Goal: Task Accomplishment & Management: Manage account settings

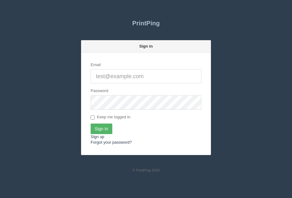
type input "[PERSON_NAME][EMAIL_ADDRESS][DOMAIN_NAME]"
click at [105, 132] on input "Sign In" at bounding box center [101, 129] width 22 height 11
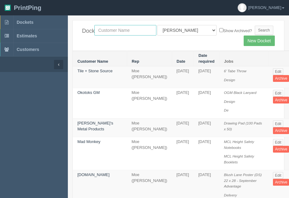
click at [126, 28] on input "text" at bounding box center [126, 30] width 62 height 11
type input "summit gm"
click at [255, 26] on input "Search" at bounding box center [264, 30] width 19 height 9
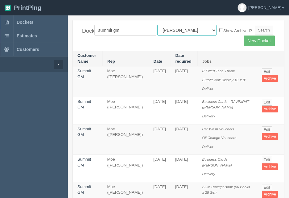
click at [187, 32] on select "All Users [PERSON_NAME] Test 1 [PERSON_NAME] [PERSON_NAME] [PERSON_NAME] France…" at bounding box center [187, 30] width 59 height 11
select select "1"
click at [158, 25] on select "All Users Ali Ali Test 1 Aly Amy Ankit Arif Brandon Dan France Greg Jim Mark Ma…" at bounding box center [187, 30] width 59 height 11
click at [210, 36] on div "Dockets summit gm All Users Ali Ali Test 1 Aly Amy Ankit Arif Brandon Dan Franc…" at bounding box center [179, 35] width 212 height 30
click at [220, 31] on label "Show Archived?" at bounding box center [236, 30] width 33 height 7
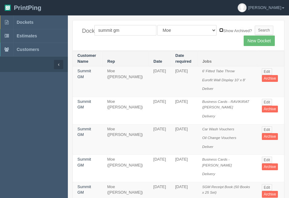
click at [220, 31] on input "Show Archived?" at bounding box center [222, 30] width 4 height 4
checkbox input "true"
click at [255, 31] on input "Search" at bounding box center [264, 30] width 19 height 9
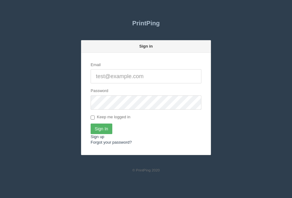
type input "[PERSON_NAME][EMAIL_ADDRESS][DOMAIN_NAME]"
click at [102, 126] on input "Sign In" at bounding box center [101, 129] width 22 height 11
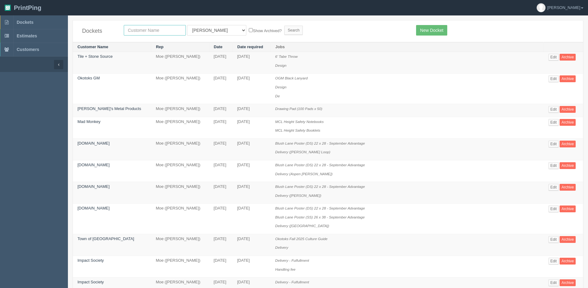
click at [140, 28] on input "text" at bounding box center [155, 30] width 62 height 11
type input "airdrie"
click at [284, 26] on input "Search" at bounding box center [293, 30] width 19 height 9
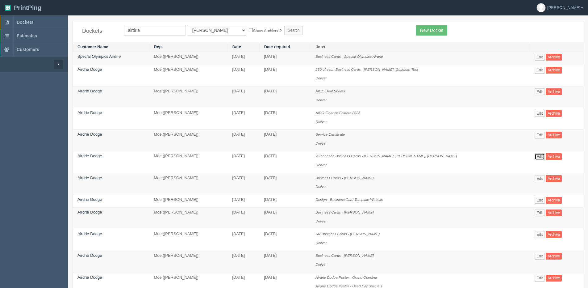
click at [535, 157] on link "Edit" at bounding box center [540, 156] width 10 height 7
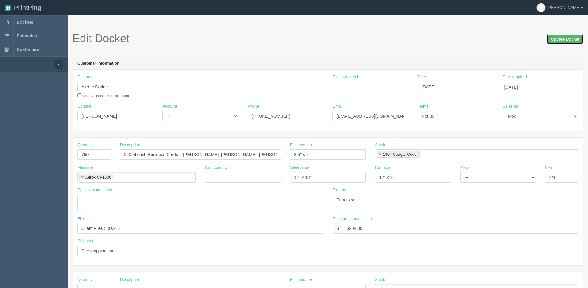
click at [568, 40] on input "Update Docket" at bounding box center [565, 39] width 37 height 11
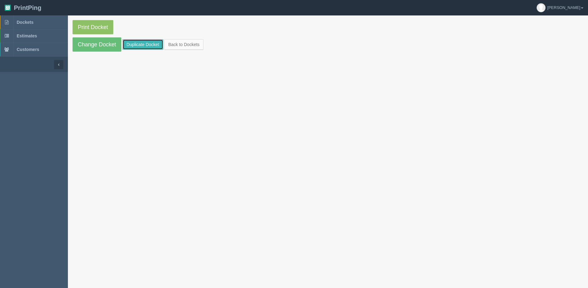
click at [154, 45] on link "Duplicate Docket" at bounding box center [143, 44] width 41 height 11
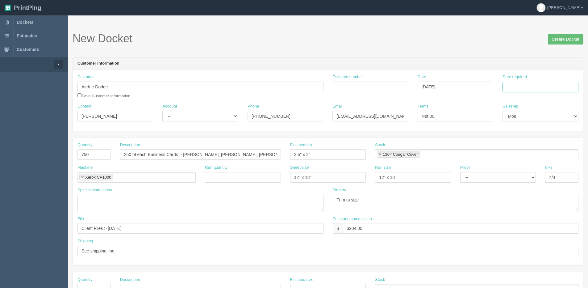
click at [549, 86] on input "Date required" at bounding box center [541, 87] width 76 height 11
click at [523, 176] on th "Today" at bounding box center [532, 172] width 57 height 9
click at [526, 165] on td "2" at bounding box center [526, 163] width 8 height 9
type input "[DATE]"
drag, startPoint x: 100, startPoint y: 154, endPoint x: 63, endPoint y: 150, distance: 37.4
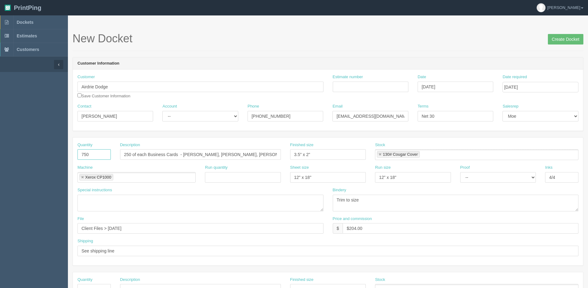
click at [69, 150] on section "New Docket Create Docket Customer Information Customer Airdrie Dodge Save Custo…" at bounding box center [328, 287] width 520 height 545
type input "1500"
click at [244, 164] on div "Description 250 of each Business Cards - Adam Boutilier, Emily Malchuk, Gurshaa…" at bounding box center [201, 153] width 170 height 23
drag, startPoint x: 183, startPoint y: 155, endPoint x: 343, endPoint y: 156, distance: 160.0
click at [343, 156] on div "Quantity 1500 Description 250 of each Business Cards - Adam Boutilier, Emily Ma…" at bounding box center [328, 153] width 511 height 23
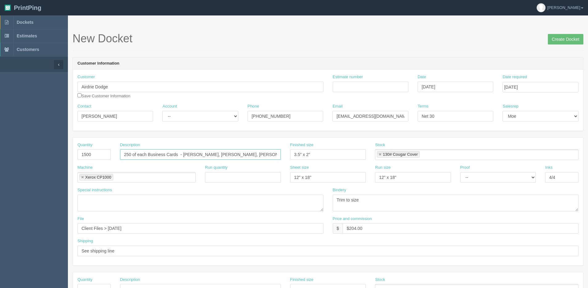
paste input "mber Feh"
click at [220, 158] on input "250 of each Business Cards - Amber Fehr" at bounding box center [200, 154] width 161 height 11
paste input "Rachel Chalmers"
click at [247, 150] on input "250 of each Business Cards - Amber Fehr, Rachel Chalmers," at bounding box center [200, 154] width 161 height 11
paste input "Jet Schmidt"
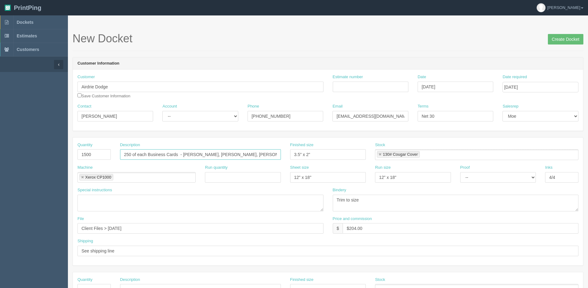
type input "250 of each Business Cards - Amber Fehr, Rachel Chalmers, Jet Schmidt"
drag, startPoint x: 374, startPoint y: 226, endPoint x: 451, endPoint y: 212, distance: 78.2
click at [443, 215] on div "Quantity 1500 Description 250 of each Business Cards - Amber Fehr, Rachel Chalm…" at bounding box center [328, 201] width 511 height 128
type input "$237.00"
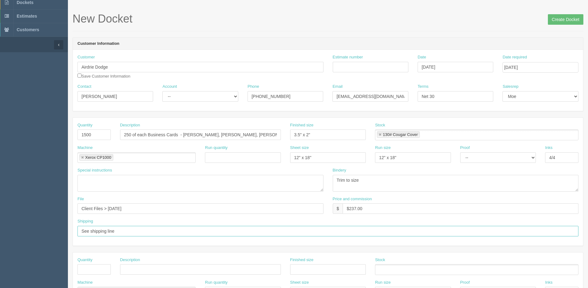
scroll to position [31, 0]
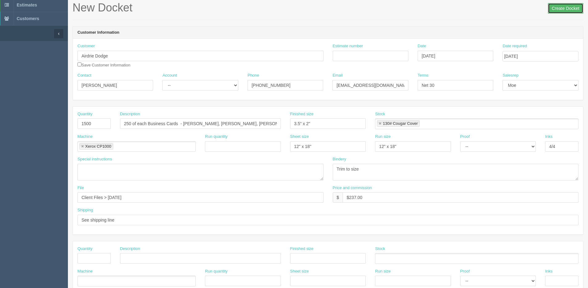
click at [568, 10] on input "Create Docket" at bounding box center [566, 8] width 36 height 11
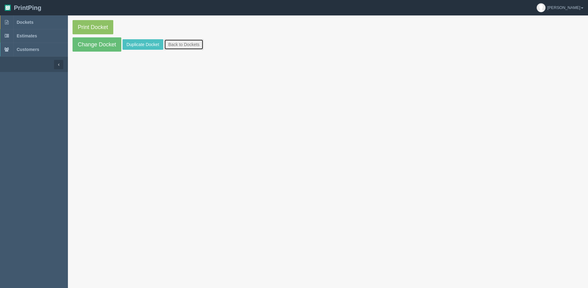
click at [196, 45] on link "Back to Dockets" at bounding box center [183, 44] width 39 height 11
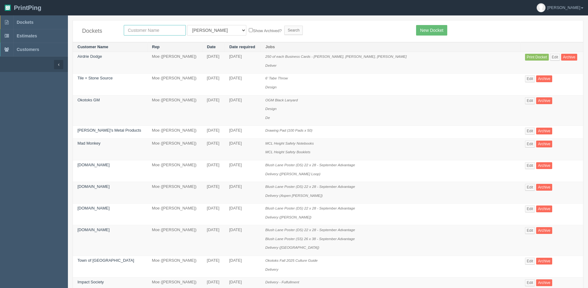
click at [145, 30] on input "text" at bounding box center [155, 30] width 62 height 11
type input "cmp"
click at [284, 26] on input "Search" at bounding box center [293, 30] width 19 height 9
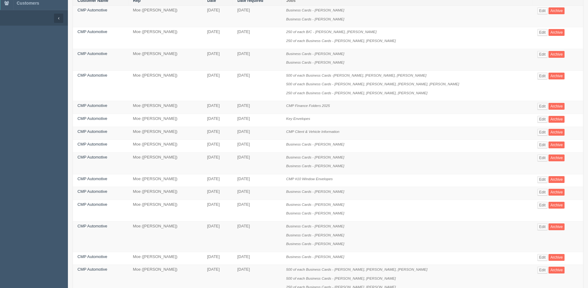
scroll to position [62, 0]
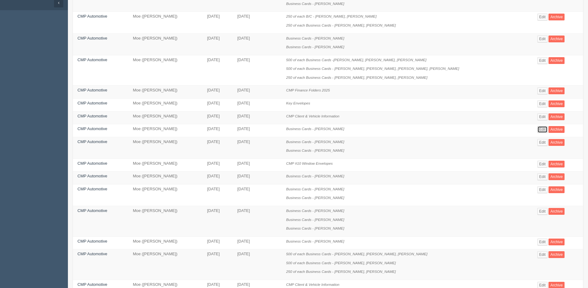
click at [539, 128] on link "Edit" at bounding box center [543, 129] width 10 height 7
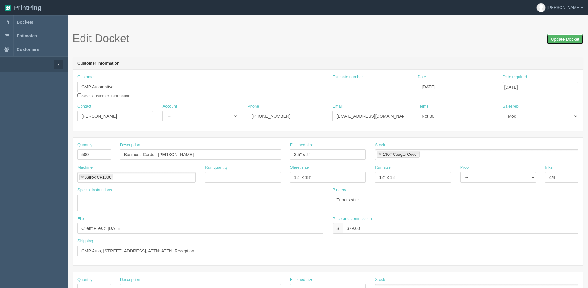
click at [569, 44] on input "Update Docket" at bounding box center [565, 39] width 37 height 11
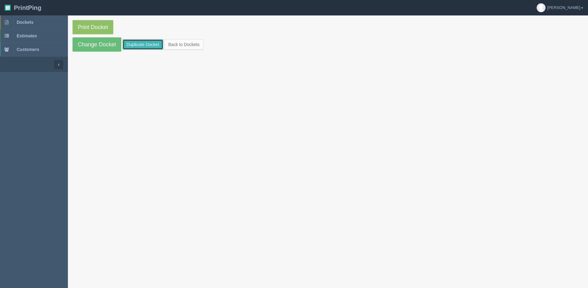
click at [148, 44] on link "Duplicate Docket" at bounding box center [143, 44] width 41 height 11
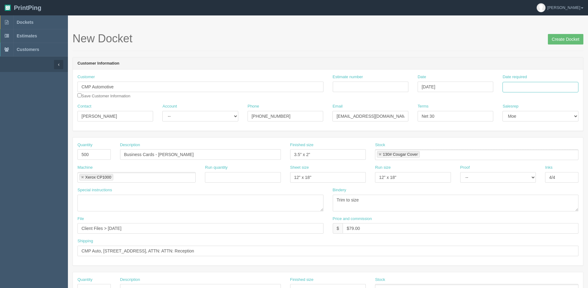
click at [525, 86] on input "Date required" at bounding box center [541, 87] width 76 height 11
click at [519, 176] on th "Today" at bounding box center [532, 172] width 57 height 9
click at [522, 166] on td "2" at bounding box center [526, 163] width 8 height 9
type input "September 2, 2025"
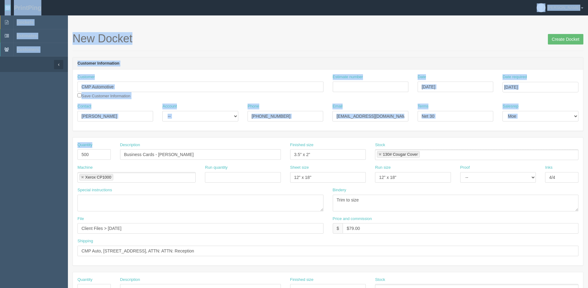
drag, startPoint x: 112, startPoint y: 156, endPoint x: -138, endPoint y: 156, distance: 250.5
click at [0, 156] on html "PrintPing Dan Edit account ( dan@allrush.ca ) Logout Dockets Estimates Customers" at bounding box center [294, 280] width 588 height 561
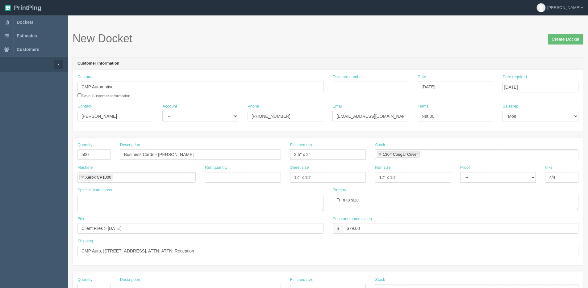
drag, startPoint x: -138, startPoint y: 156, endPoint x: 132, endPoint y: 194, distance: 273.1
click at [132, 194] on div "Special instructions" at bounding box center [201, 199] width 246 height 24
drag, startPoint x: 90, startPoint y: 157, endPoint x: 43, endPoint y: 157, distance: 47.6
click at [43, 157] on section "Dockets Estimates Customers" at bounding box center [294, 287] width 588 height 545
type input "250"
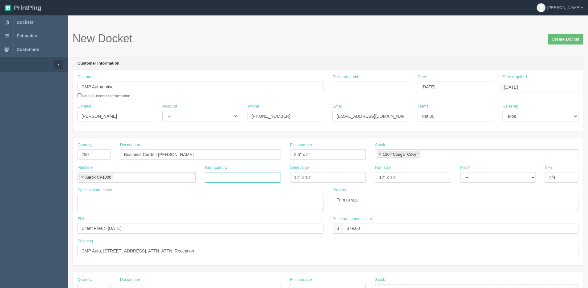
click at [210, 172] on input "text" at bounding box center [243, 177] width 76 height 11
drag, startPoint x: 160, startPoint y: 154, endPoint x: 304, endPoint y: 154, distance: 143.6
click at [303, 154] on div "Quantity 250 Description Business Cards - Stefan Stojanvic Finished size 3.5" x…" at bounding box center [328, 153] width 511 height 23
type input "Business Cards - [PERSON_NAME]"
click at [110, 228] on input "Client Files > June 2025" at bounding box center [201, 228] width 246 height 11
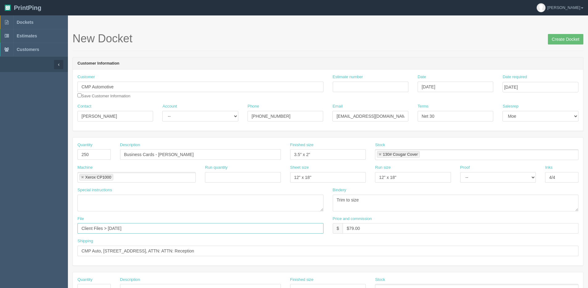
drag, startPoint x: 134, startPoint y: 228, endPoint x: 329, endPoint y: 226, distance: 194.9
click at [333, 225] on div "File Client Files > June 2025 Price and commission $ $79.00" at bounding box center [328, 227] width 511 height 23
type input "Client Files > August 2025"
drag, startPoint x: 355, startPoint y: 225, endPoint x: 480, endPoint y: 190, distance: 129.4
click at [449, 201] on div "Quantity 250 Description Business Cards - Norm Comstock Finished size 3.5" x 2"…" at bounding box center [328, 201] width 511 height 128
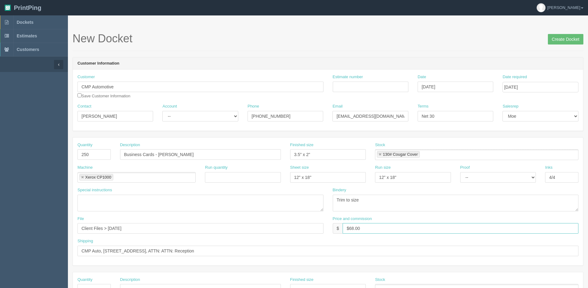
type input "$68.00"
drag, startPoint x: 568, startPoint y: 38, endPoint x: 547, endPoint y: 40, distance: 21.5
click at [567, 38] on input "Create Docket" at bounding box center [566, 39] width 36 height 11
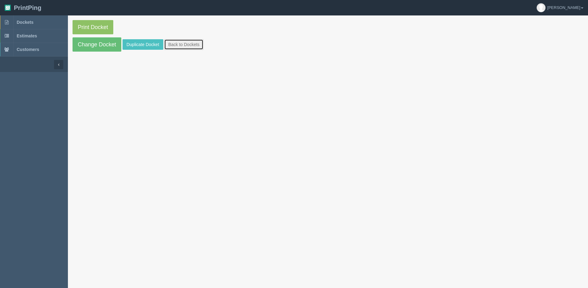
drag, startPoint x: 191, startPoint y: 49, endPoint x: 146, endPoint y: 27, distance: 50.7
click at [191, 49] on link "Back to Dockets" at bounding box center [183, 44] width 39 height 11
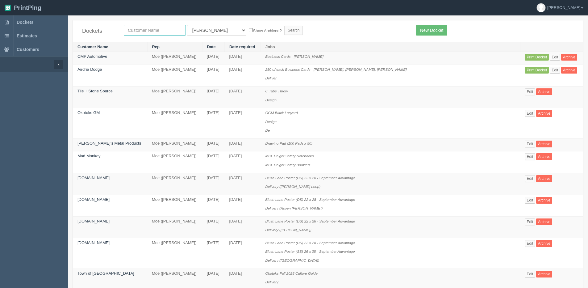
drag, startPoint x: 139, startPoint y: 28, endPoint x: 133, endPoint y: 28, distance: 6.8
click at [139, 28] on input "text" at bounding box center [155, 30] width 62 height 11
type input "country [PERSON_NAME]"
click at [204, 32] on select "All Users Ali Ali Test 1 Aly Amy Ankit Arif Brandon Dan France Greg Jim Mark Ma…" at bounding box center [216, 30] width 59 height 11
select select "1"
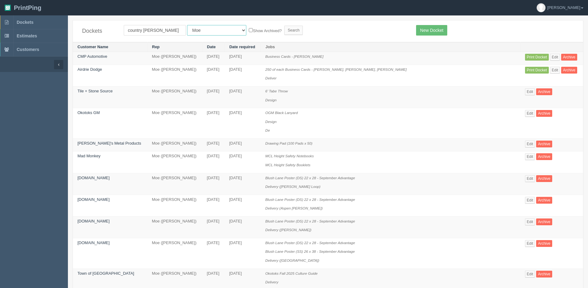
click at [187, 25] on select "All Users Ali Ali Test 1 Aly Amy Ankit Arif Brandon Dan France Greg Jim Mark Ma…" at bounding box center [216, 30] width 59 height 11
click at [249, 32] on label "Show Archived?" at bounding box center [265, 30] width 33 height 7
click at [249, 32] on input "Show Archived?" at bounding box center [251, 30] width 4 height 4
checkbox input "true"
click at [284, 31] on input "Search" at bounding box center [293, 30] width 19 height 9
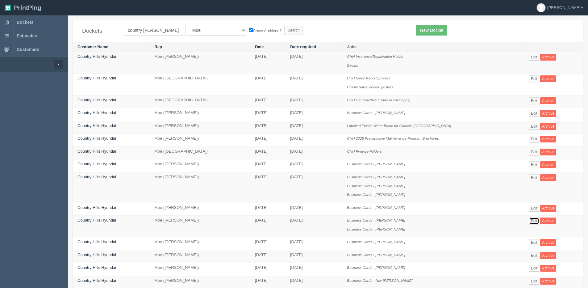
click at [529, 221] on link "Edit" at bounding box center [534, 220] width 10 height 7
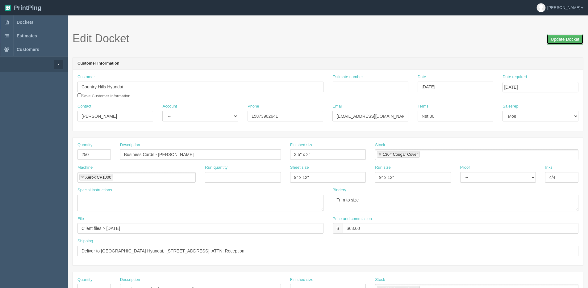
click at [557, 35] on input "Update Docket" at bounding box center [565, 39] width 37 height 11
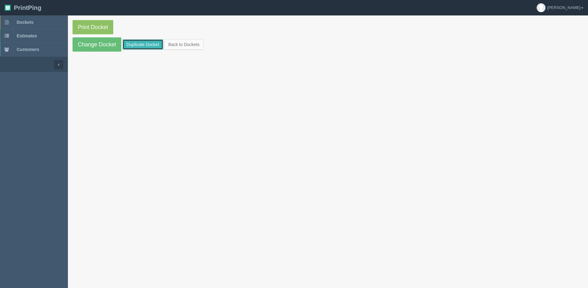
click at [141, 48] on link "Duplicate Docket" at bounding box center [143, 44] width 41 height 11
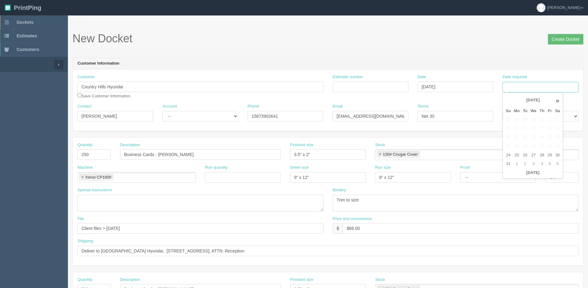
drag, startPoint x: 517, startPoint y: 85, endPoint x: 514, endPoint y: 86, distance: 3.2
click at [517, 85] on input "Date required" at bounding box center [541, 87] width 76 height 11
click at [505, 176] on th "Today" at bounding box center [532, 172] width 57 height 9
click at [527, 164] on td "2" at bounding box center [526, 163] width 8 height 9
type input "September 2, 2025"
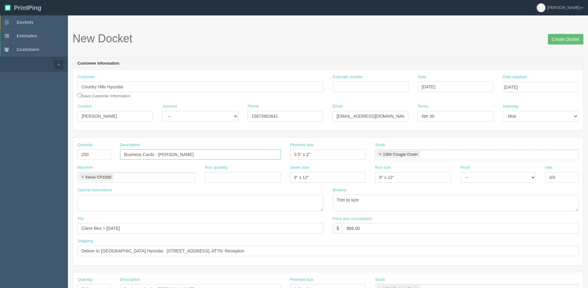
drag, startPoint x: 161, startPoint y: 154, endPoint x: 393, endPoint y: 154, distance: 232.0
click at [404, 153] on div "Quantity 250 Description Business Cards - Jackie Wood Finished size 3.5" x 2" S…" at bounding box center [328, 153] width 511 height 23
type input "Business Cards - Nav Deol"
drag, startPoint x: 113, startPoint y: 230, endPoint x: 145, endPoint y: 228, distance: 32.2
click at [136, 229] on input "Client files > June 2025" at bounding box center [201, 228] width 246 height 11
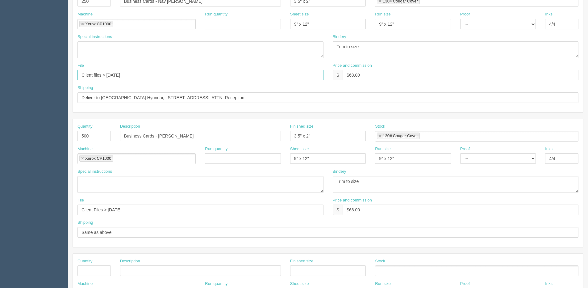
scroll to position [154, 0]
drag, startPoint x: 160, startPoint y: 135, endPoint x: 399, endPoint y: 103, distance: 241.2
click at [397, 103] on div "Quantity 250 Description Business Cards - Nav Deol Finished size 3.5" x 2" Stoc…" at bounding box center [328, 182] width 511 height 398
click at [178, 134] on input "Business Cards -Siobhan Hanessy" at bounding box center [200, 134] width 161 height 11
type input "Business Cards -Siobhan Henessy"
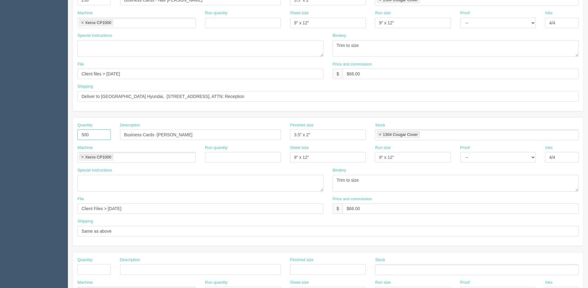
drag, startPoint x: 102, startPoint y: 138, endPoint x: 4, endPoint y: 140, distance: 97.9
click at [7, 139] on section "Dockets Estimates Customers" at bounding box center [294, 133] width 588 height 545
type input "250"
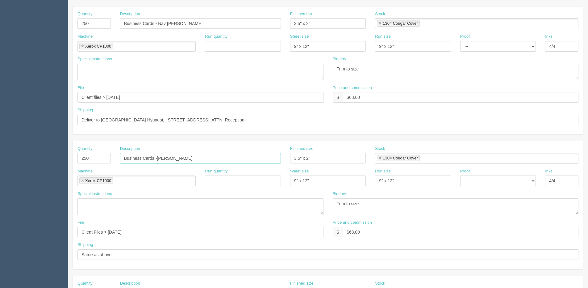
scroll to position [93, 0]
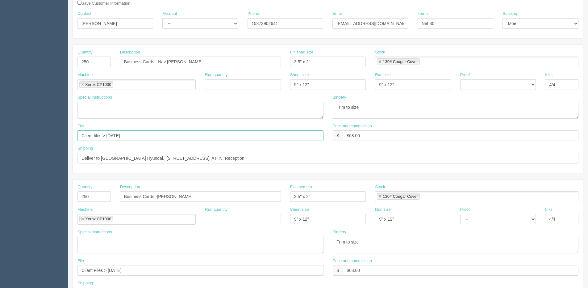
drag, startPoint x: 108, startPoint y: 133, endPoint x: 209, endPoint y: 115, distance: 103.2
click at [209, 115] on div "Quantity 250 Description Business Cards - Nav Deol Finished size 3.5" x 2" Stoc…" at bounding box center [328, 109] width 511 height 128
click at [131, 138] on input "Client Files > August 2025" at bounding box center [201, 135] width 246 height 11
click at [149, 135] on input "Client Files > August 2502" at bounding box center [201, 135] width 246 height 11
drag, startPoint x: 125, startPoint y: 136, endPoint x: 191, endPoint y: 136, distance: 65.5
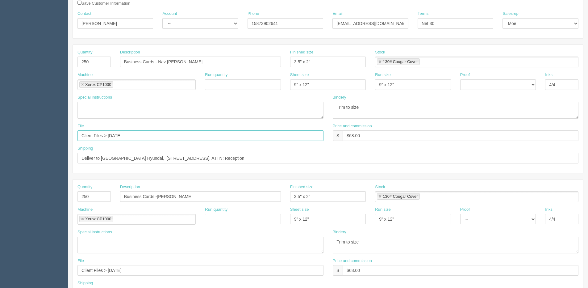
click at [191, 136] on input "Client Files > August 2502" at bounding box center [201, 135] width 246 height 11
type input "Client Files > [DATE]"
drag, startPoint x: 161, startPoint y: 137, endPoint x: -17, endPoint y: 148, distance: 177.6
click at [0, 148] on html "PrintPing Dan Edit account ( dan@allrush.ca ) Logout Dockets Estimates Customers" at bounding box center [294, 187] width 588 height 561
drag, startPoint x: 133, startPoint y: 268, endPoint x: -40, endPoint y: 268, distance: 172.3
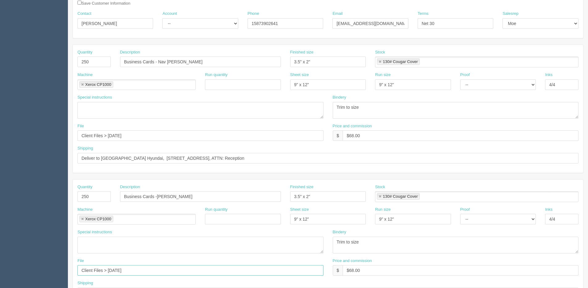
click at [0, 268] on html "PrintPing Dan Edit account ( dan@allrush.ca ) Logout Dockets Estimates Customers" at bounding box center [294, 187] width 588 height 561
paste input "August"
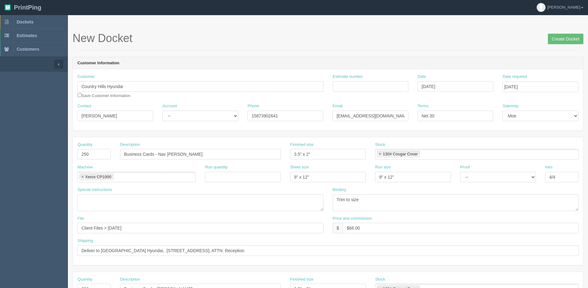
scroll to position [0, 0]
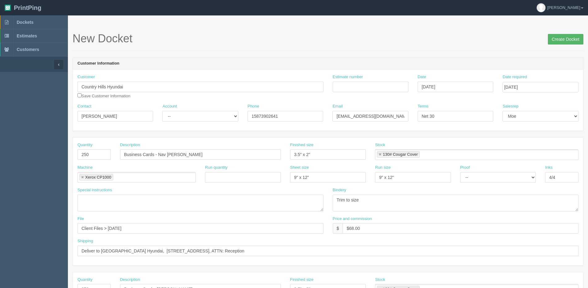
type input "Client Files > August 2025"
click at [565, 40] on input "Create Docket" at bounding box center [566, 39] width 36 height 11
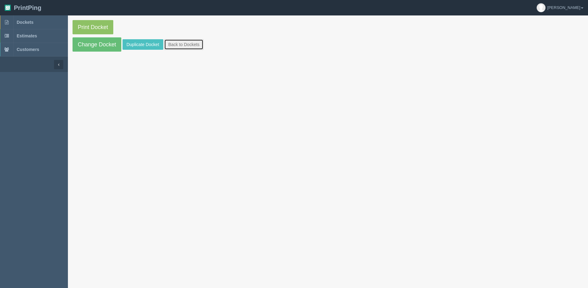
click at [180, 48] on link "Back to Dockets" at bounding box center [183, 44] width 39 height 11
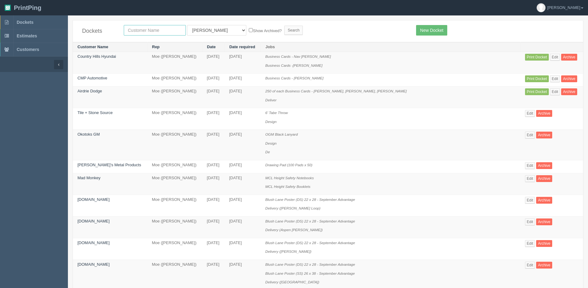
click at [147, 28] on input "text" at bounding box center [155, 30] width 62 height 11
type input "country hills nissan"
click at [249, 30] on label "Show Archived?" at bounding box center [265, 30] width 33 height 7
click at [249, 30] on input "Show Archived?" at bounding box center [251, 30] width 4 height 4
checkbox input "true"
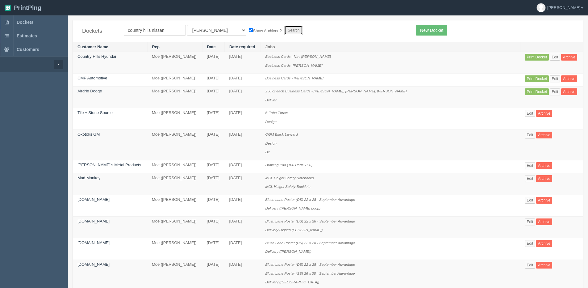
click at [284, 28] on input "Search" at bounding box center [293, 30] width 19 height 9
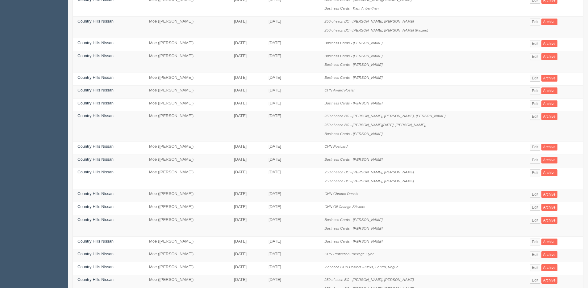
scroll to position [185, 0]
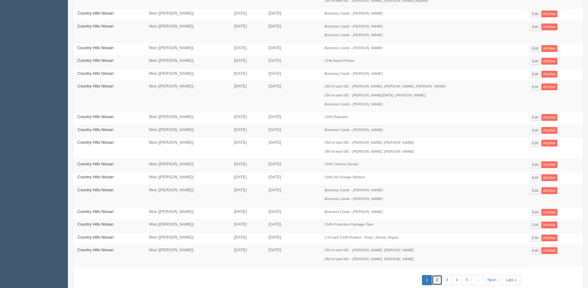
click at [434, 280] on link "2" at bounding box center [437, 280] width 10 height 10
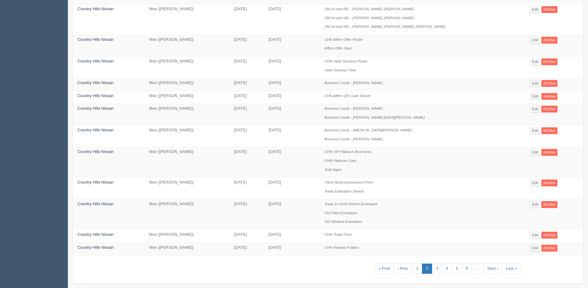
scroll to position [292, 0]
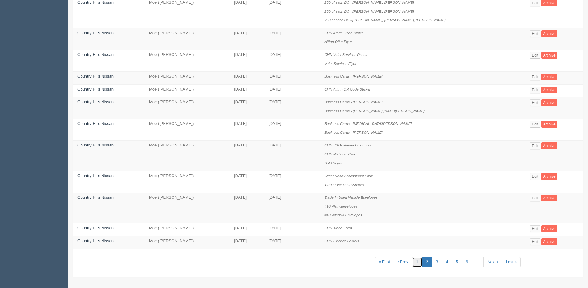
click at [413, 261] on link "1" at bounding box center [417, 262] width 10 height 10
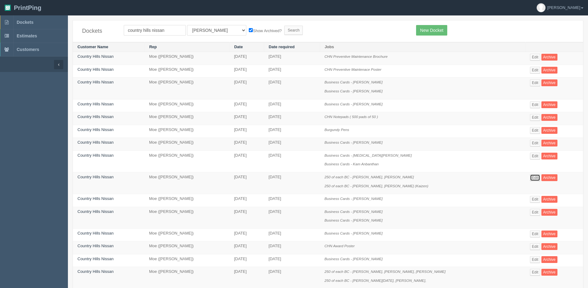
click at [531, 178] on link "Edit" at bounding box center [535, 177] width 10 height 7
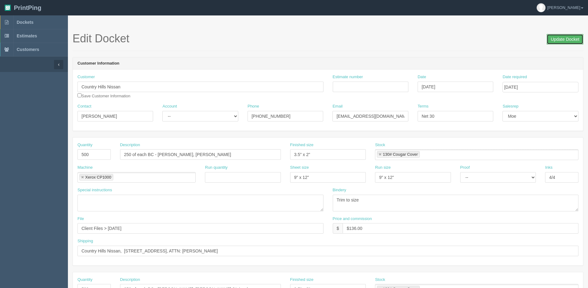
click at [565, 37] on input "Update Docket" at bounding box center [565, 39] width 37 height 11
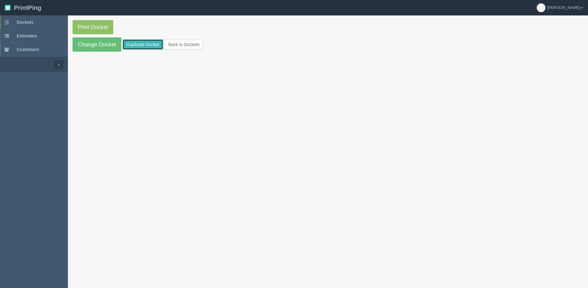
drag, startPoint x: 155, startPoint y: 42, endPoint x: 163, endPoint y: 45, distance: 8.7
click at [154, 42] on link "Duplicate Docket" at bounding box center [143, 44] width 41 height 11
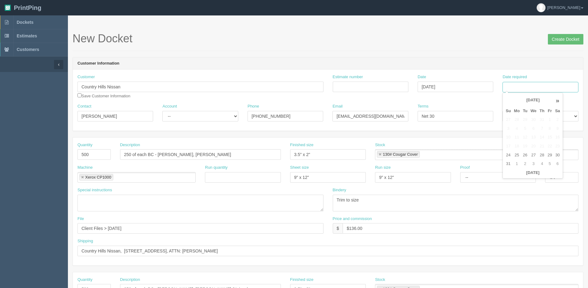
click at [538, 90] on input "Date required" at bounding box center [541, 87] width 76 height 11
click at [528, 177] on th "Today" at bounding box center [532, 172] width 57 height 9
click at [526, 165] on td "2" at bounding box center [526, 163] width 8 height 9
type input "September 2, 2025"
click at [90, 157] on input "500" at bounding box center [94, 154] width 33 height 11
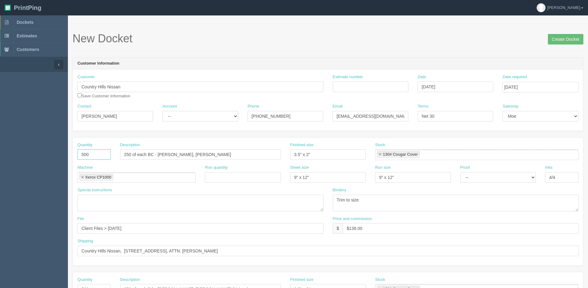
drag, startPoint x: 93, startPoint y: 157, endPoint x: -5, endPoint y: 157, distance: 97.9
click at [0, 157] on html "PrintPing Dan Edit account ( dan@allrush.ca ) Logout Dockets Estimates Customers" at bounding box center [294, 280] width 588 height 561
type input "750"
click at [251, 157] on input "250 of each BC - Abdul Bawazir, Kam Anbanthan" at bounding box center [200, 154] width 161 height 11
drag, startPoint x: 251, startPoint y: 157, endPoint x: 35, endPoint y: 153, distance: 216.5
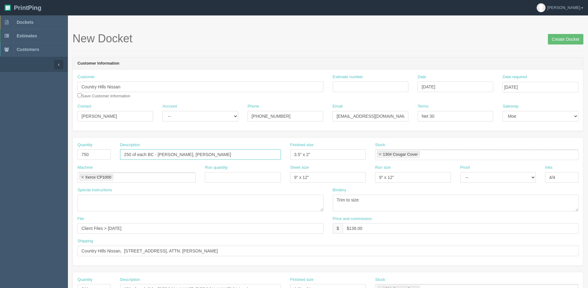
click at [35, 153] on section "Dockets Estimates Customers" at bounding box center [294, 287] width 588 height 545
click at [162, 159] on input "250 of each BC - Abdul Bawazir, Kam Anbanthan" at bounding box center [200, 154] width 161 height 11
drag, startPoint x: 159, startPoint y: 155, endPoint x: 271, endPoint y: 146, distance: 112.5
click at [271, 146] on div "Description 250 of each BC - Abdul Bawazir, Kam Anbanthan" at bounding box center [200, 151] width 161 height 18
click at [196, 157] on input "250 of each BC - Emma Eichel," at bounding box center [200, 154] width 161 height 11
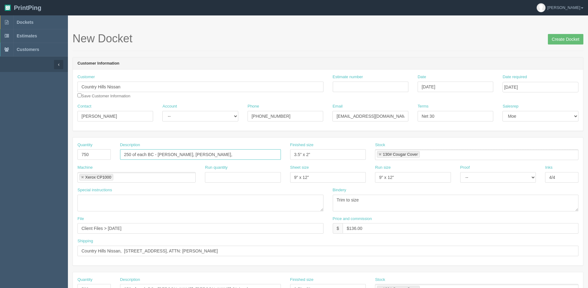
click at [245, 152] on input "250 of each BC - Emma Eichel, David Torres," at bounding box center [200, 154] width 161 height 11
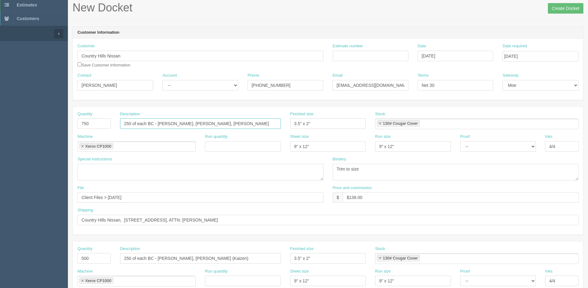
type input "250 of each BC - Emma Eichel, David Torres, Wayne Fan"
drag, startPoint x: 107, startPoint y: 198, endPoint x: 363, endPoint y: 176, distance: 257.0
click at [328, 177] on div "Quantity 750 Description 250 of each BC - Emma Eichel, David Torres, Wayne Fan …" at bounding box center [328, 171] width 511 height 128
type input "Client Files > August 2025"
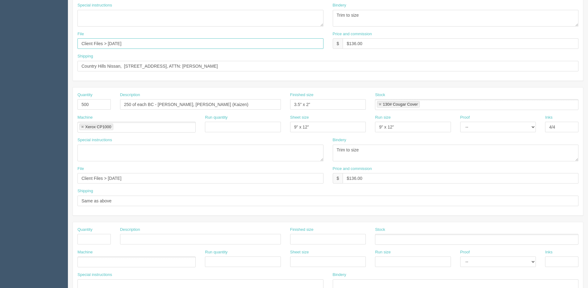
scroll to position [185, 0]
drag, startPoint x: 108, startPoint y: 181, endPoint x: 320, endPoint y: 149, distance: 213.6
click at [320, 149] on div "Quantity 500 Description 250 of each BC - David Torres, David Torres (Kaizen) F…" at bounding box center [328, 151] width 511 height 128
type input "Client Files > [DATE]"
drag, startPoint x: 60, startPoint y: 107, endPoint x: -101, endPoint y: 107, distance: 160.6
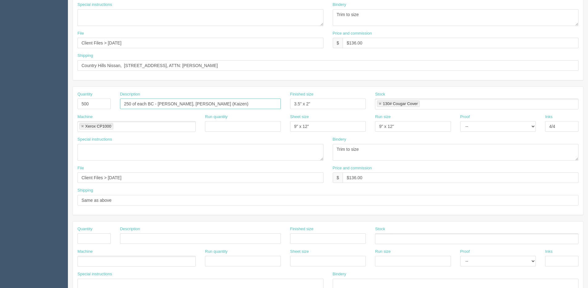
click at [0, 107] on html "PrintPing Dan Edit account ( dan@allrush.ca ) Logout Dockets Estimates Customers" at bounding box center [294, 95] width 588 height 561
click at [179, 107] on input "Business Cards - Nemanja Lelic" at bounding box center [200, 104] width 161 height 11
drag, startPoint x: 159, startPoint y: 102, endPoint x: 401, endPoint y: 99, distance: 241.6
click at [395, 100] on div "Quantity 500 Description Business Cards - Nemanja Lelic Finished size 3.5" x 2"…" at bounding box center [328, 102] width 511 height 23
type input "Business Cards - [PERSON_NAME]"
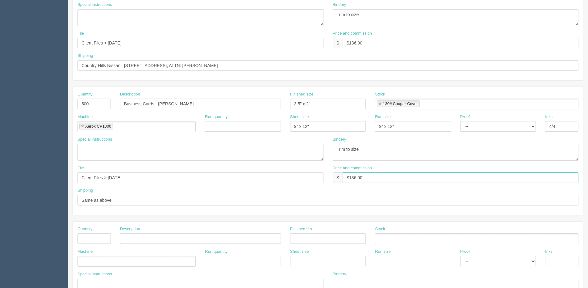
drag, startPoint x: 387, startPoint y: 171, endPoint x: 476, endPoint y: 153, distance: 90.1
click at [422, 166] on div "Price and commission $ $136.00" at bounding box center [456, 174] width 246 height 18
type input "$79.00"
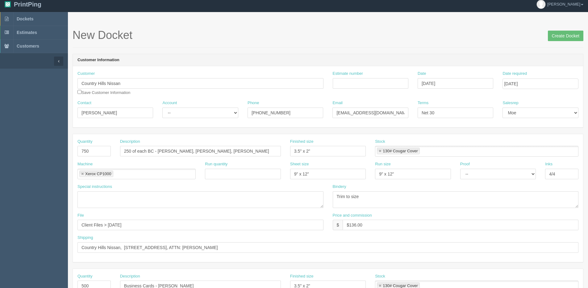
scroll to position [0, 0]
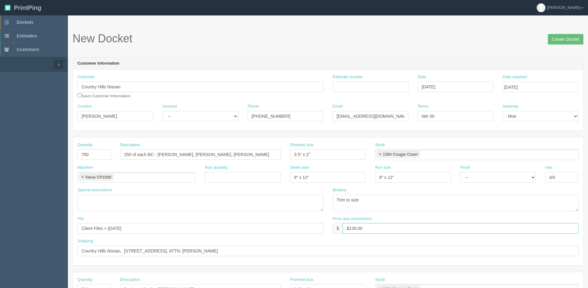
drag, startPoint x: 349, startPoint y: 228, endPoint x: 345, endPoint y: 215, distance: 13.4
click at [377, 226] on input "$136.00" at bounding box center [461, 228] width 236 height 11
type input "$204.00"
drag, startPoint x: 557, startPoint y: 37, endPoint x: 491, endPoint y: 42, distance: 66.6
click at [555, 38] on input "Create Docket" at bounding box center [566, 39] width 36 height 11
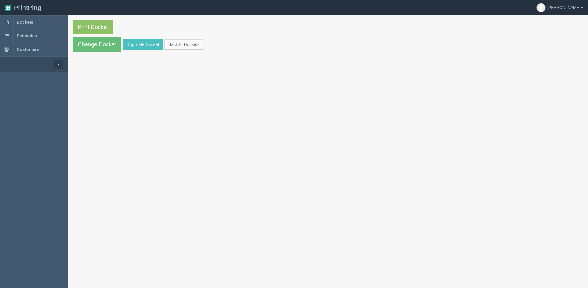
click at [179, 39] on section "Print Docket Change Docket Duplicate Docket Back to Dockets" at bounding box center [328, 35] width 520 height 41
click at [175, 45] on link "Back to Dockets" at bounding box center [183, 44] width 39 height 11
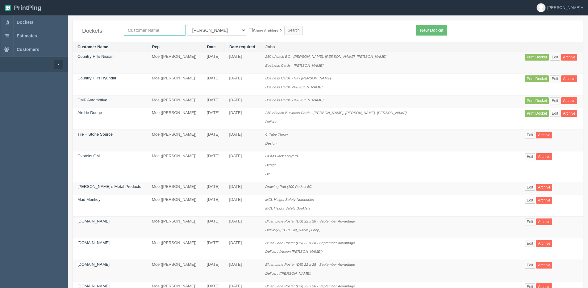
click at [139, 28] on input "text" at bounding box center [155, 30] width 62 height 11
type input "[PERSON_NAME] gmc"
click at [284, 26] on input "Search" at bounding box center [293, 30] width 19 height 9
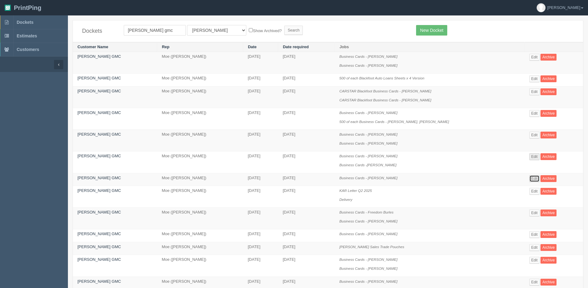
drag, startPoint x: 530, startPoint y: 178, endPoint x: 530, endPoint y: 158, distance: 20.4
click at [530, 178] on link "Edit" at bounding box center [535, 178] width 10 height 7
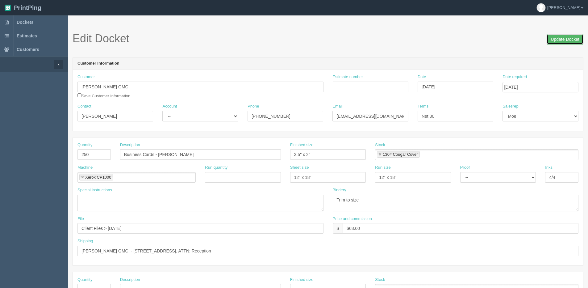
drag, startPoint x: 565, startPoint y: 38, endPoint x: 495, endPoint y: 49, distance: 70.3
click at [565, 38] on input "Update Docket" at bounding box center [565, 39] width 37 height 11
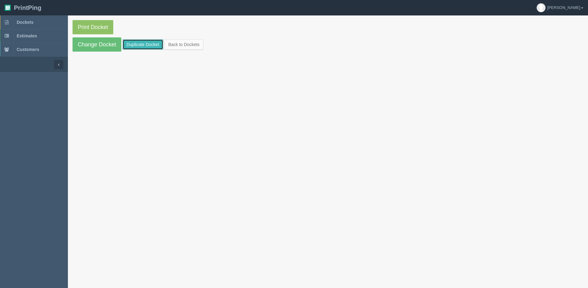
click at [140, 47] on link "Duplicate Docket" at bounding box center [143, 44] width 41 height 11
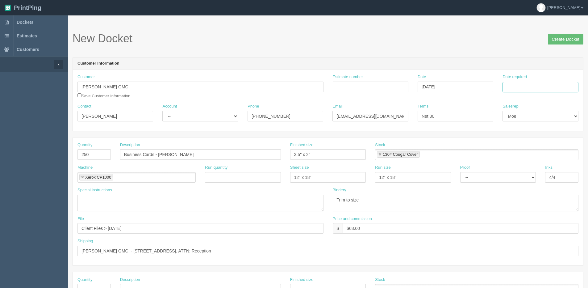
click at [521, 85] on input "Date required" at bounding box center [541, 87] width 76 height 11
click at [508, 175] on th "Today" at bounding box center [532, 172] width 57 height 9
click at [525, 163] on td "2" at bounding box center [526, 163] width 8 height 9
type input "September 2, 2025"
drag, startPoint x: 160, startPoint y: 152, endPoint x: 285, endPoint y: 152, distance: 124.8
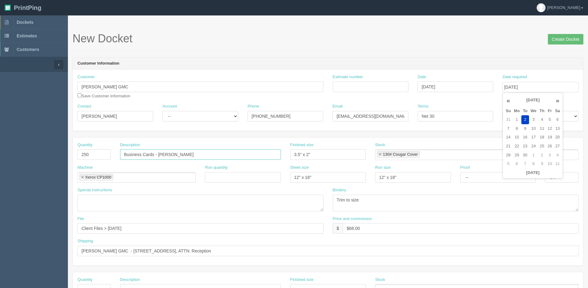
click at [260, 152] on input "Business Cards - Mike Kruse" at bounding box center [200, 154] width 161 height 11
type input "Business Cards - Janece Croker"
drag, startPoint x: 108, startPoint y: 228, endPoint x: 209, endPoint y: 228, distance: 101.3
click at [209, 228] on input "Client Files > July 2025" at bounding box center [201, 228] width 246 height 11
type input "Client Files > [DATE]"
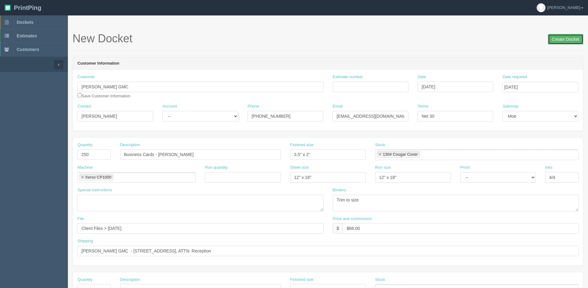
click at [564, 36] on input "Create Docket" at bounding box center [566, 39] width 36 height 11
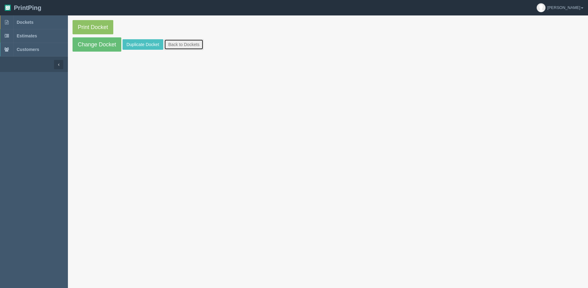
click at [179, 46] on link "Back to Dockets" at bounding box center [183, 44] width 39 height 11
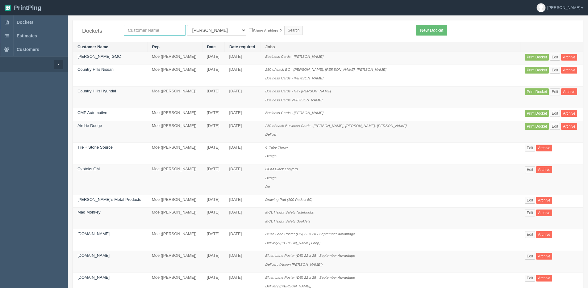
drag, startPoint x: 161, startPoint y: 28, endPoint x: 149, endPoint y: 27, distance: 11.8
click at [161, 28] on input "text" at bounding box center [155, 30] width 62 height 11
type input "summit gm"
click at [205, 35] on select "All Users Ali Ali Test 1 Aly Amy Ankit Arif Brandon Dan France Greg Jim Mark Ma…" at bounding box center [216, 30] width 59 height 11
select select "1"
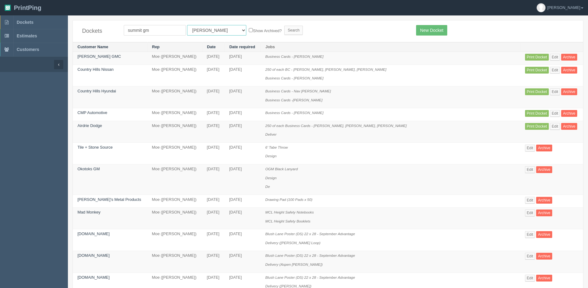
click at [187, 25] on select "All Users Ali Ali Test 1 Aly Amy Ankit Arif Brandon Dan France Greg Jim Mark Ma…" at bounding box center [216, 30] width 59 height 11
click at [249, 33] on label "Show Archived?" at bounding box center [265, 30] width 33 height 7
click at [249, 32] on input "Show Archived?" at bounding box center [251, 30] width 4 height 4
checkbox input "true"
click at [284, 30] on input "Search" at bounding box center [293, 30] width 19 height 9
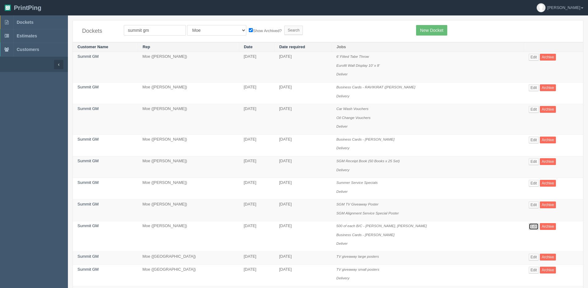
click at [535, 225] on link "Edit" at bounding box center [534, 226] width 10 height 7
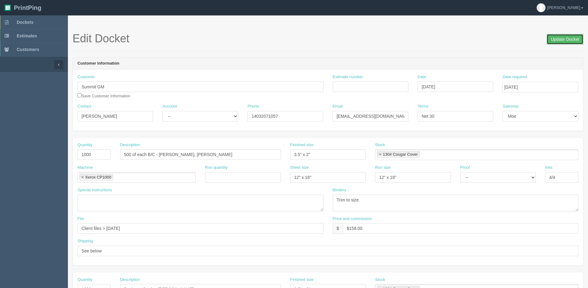
drag, startPoint x: 562, startPoint y: 41, endPoint x: 500, endPoint y: 34, distance: 62.2
click at [557, 41] on input "Update Docket" at bounding box center [565, 39] width 37 height 11
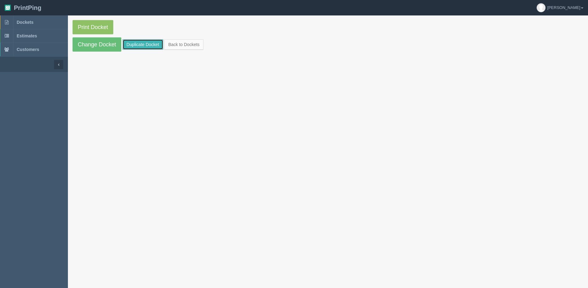
click at [146, 43] on link "Duplicate Docket" at bounding box center [143, 44] width 41 height 11
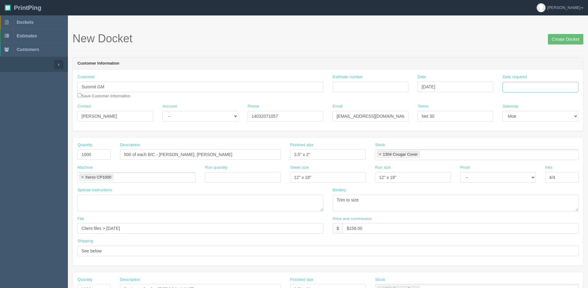
click at [524, 87] on input "Date required" at bounding box center [541, 87] width 76 height 11
click at [514, 178] on div "« August 2025 » Su Mo Tu We Th Fr Sa 27 28 29 30 31 1 2 3 4 5 6 7 8 9 10 11 12 …" at bounding box center [533, 136] width 61 height 86
drag, startPoint x: 525, startPoint y: 162, endPoint x: 504, endPoint y: 162, distance: 21.0
click at [524, 162] on td "2" at bounding box center [526, 163] width 8 height 9
type input "September 2, 2025"
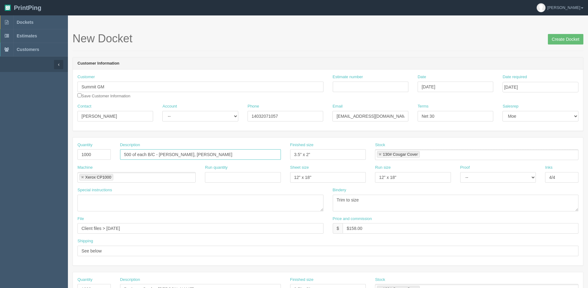
drag, startPoint x: 129, startPoint y: 155, endPoint x: 102, endPoint y: 155, distance: 26.9
click at [102, 155] on div "Quantity 1000 Description 500 of each B/C - Ken Luong, Kenndy Russell Finished …" at bounding box center [328, 153] width 511 height 23
drag, startPoint x: 160, startPoint y: 154, endPoint x: 401, endPoint y: 154, distance: 241.2
click at [401, 154] on div "Quantity 1000 Description 250 of each B/C - Ken Luong, Kenndy Russell Finished …" at bounding box center [328, 153] width 511 height 23
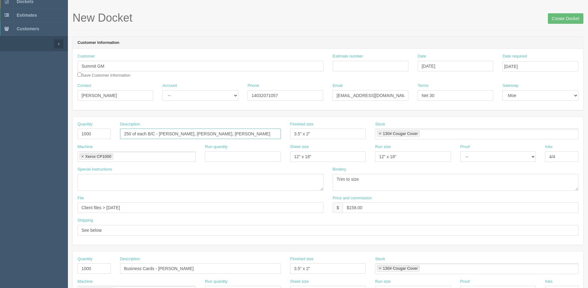
scroll to position [31, 0]
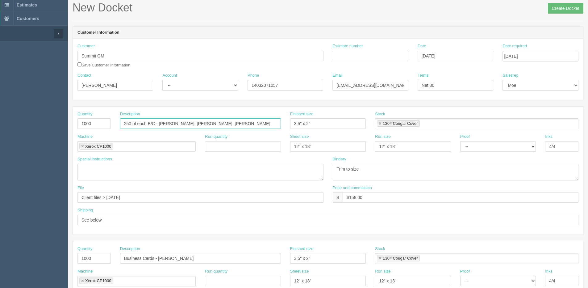
type input "250 of each B/C - [PERSON_NAME], [PERSON_NAME], [PERSON_NAME]"
drag, startPoint x: 94, startPoint y: 120, endPoint x: 15, endPoint y: 120, distance: 78.5
click at [15, 120] on section "Dockets Estimates Customers" at bounding box center [294, 257] width 588 height 545
type input "750"
drag, startPoint x: 349, startPoint y: 198, endPoint x: 417, endPoint y: 187, distance: 68.9
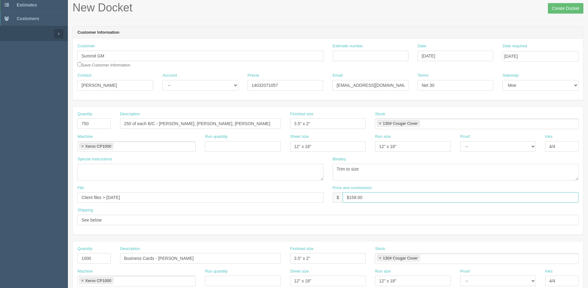
click at [417, 187] on div "Price and commission $ $158.00" at bounding box center [456, 194] width 246 height 18
type input "$204.00"
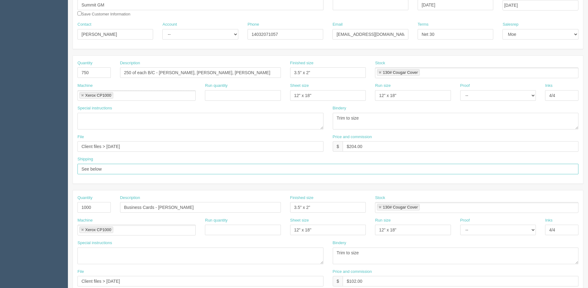
scroll to position [93, 0]
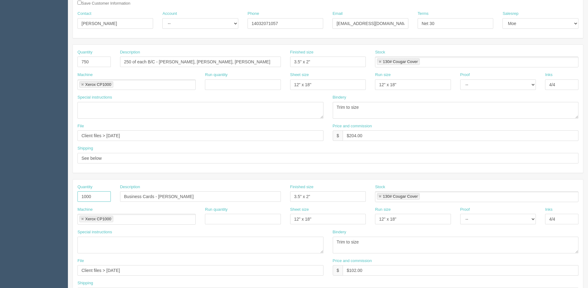
drag, startPoint x: 95, startPoint y: 195, endPoint x: 17, endPoint y: 209, distance: 79.4
click at [48, 201] on section "Dockets Estimates Customers" at bounding box center [294, 195] width 588 height 545
type input "500"
click at [199, 206] on div "Description Business Cards - Carrie Ludwig Madden" at bounding box center [201, 195] width 170 height 23
drag, startPoint x: 159, startPoint y: 196, endPoint x: 393, endPoint y: 178, distance: 234.3
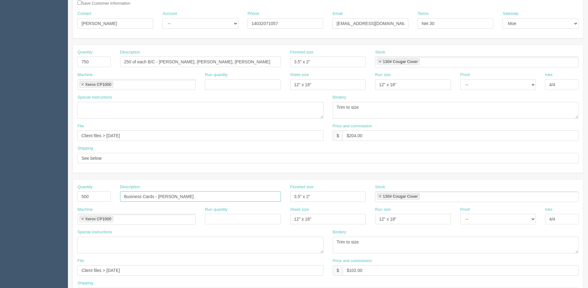
click at [299, 182] on div "Quantity 500 Description Business Cards - Carrie Ludwig Madden Finished size 3.…" at bounding box center [328, 243] width 511 height 128
type input "Business Cards - [PERSON_NAME]"
drag, startPoint x: 350, startPoint y: 270, endPoint x: 590, endPoint y: 229, distance: 243.2
click at [531, 246] on div "Quantity 500 Description Business Cards - Karl Wiscombe Finished size 3.5" x 2"…" at bounding box center [328, 243] width 511 height 128
type input "$79.00"
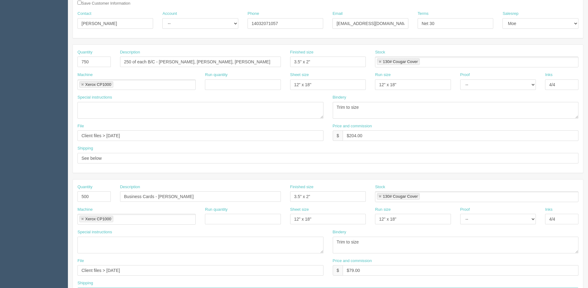
scroll to position [103, 0]
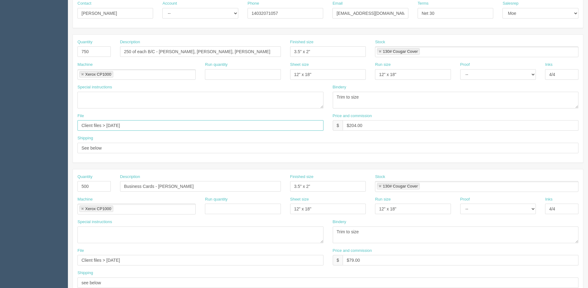
drag, startPoint x: 107, startPoint y: 125, endPoint x: 270, endPoint y: 103, distance: 164.2
click at [270, 103] on div "Quantity 750 Description 250 of each B/C - Rav Singh, Lenny Hansen, Vjay Abante…" at bounding box center [328, 99] width 511 height 128
type input "Client Files > [DATE]"
drag, startPoint x: 147, startPoint y: 124, endPoint x: -41, endPoint y: 124, distance: 187.5
click at [0, 124] on html "PrintPing Dan Edit account ( dan@allrush.ca ) Logout Dockets Estimates Customers" at bounding box center [294, 177] width 588 height 561
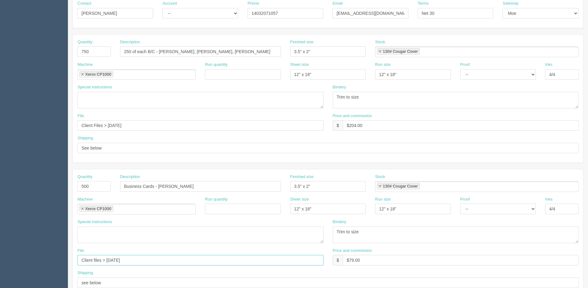
drag, startPoint x: 76, startPoint y: 261, endPoint x: 7, endPoint y: 261, distance: 68.6
click at [7, 261] on section "Dockets Estimates Customers" at bounding box center [294, 185] width 588 height 545
paste input "Files > August"
type input "Client Files > [DATE]"
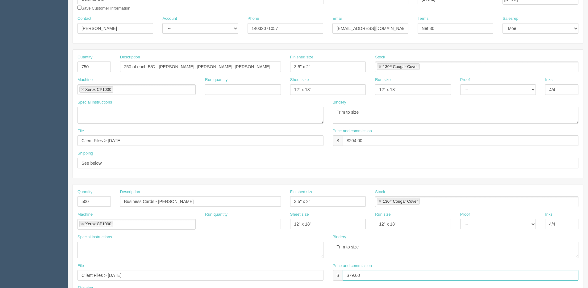
scroll to position [0, 0]
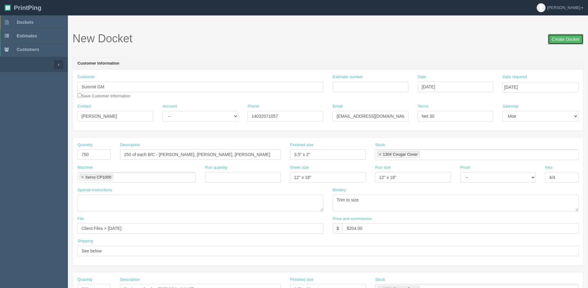
drag, startPoint x: 557, startPoint y: 39, endPoint x: 510, endPoint y: 41, distance: 47.6
click at [554, 39] on input "Create Docket" at bounding box center [566, 39] width 36 height 11
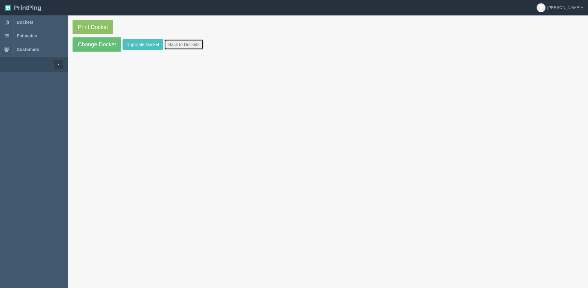
click at [190, 48] on link "Back to Dockets" at bounding box center [183, 44] width 39 height 11
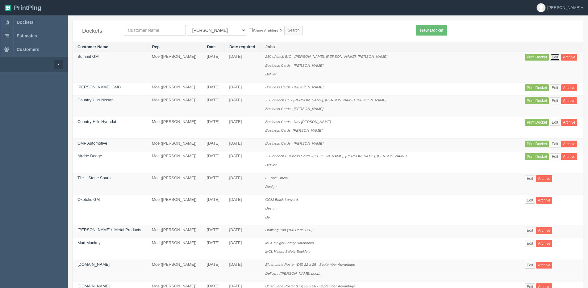
click at [550, 58] on link "Edit" at bounding box center [555, 57] width 10 height 7
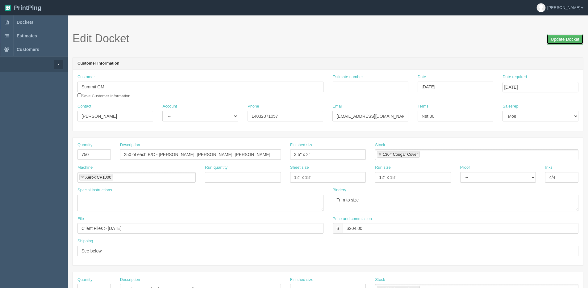
click at [558, 39] on input "Update Docket" at bounding box center [565, 39] width 37 height 11
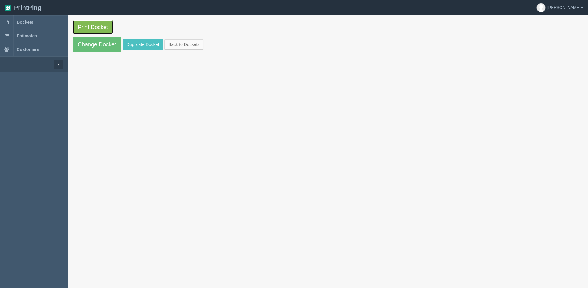
click at [102, 28] on link "Print Docket" at bounding box center [93, 27] width 41 height 14
click at [188, 43] on link "Back to Dockets" at bounding box center [183, 44] width 39 height 11
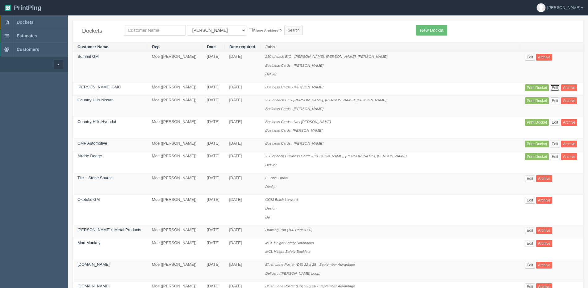
drag, startPoint x: 551, startPoint y: 87, endPoint x: 545, endPoint y: 86, distance: 6.8
click at [551, 86] on link "Edit" at bounding box center [555, 87] width 10 height 7
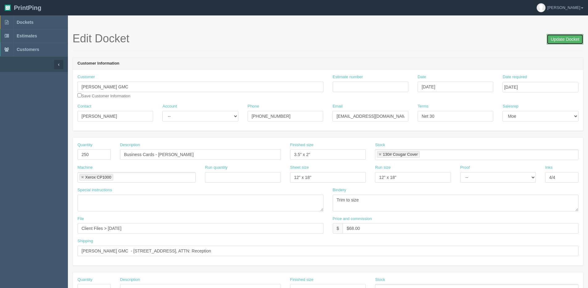
click at [562, 35] on input "Update Docket" at bounding box center [565, 39] width 37 height 11
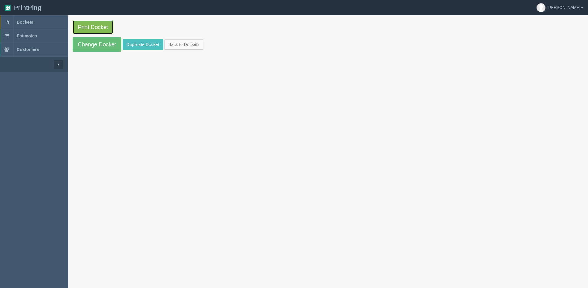
click at [94, 27] on link "Print Docket" at bounding box center [93, 27] width 41 height 14
click at [198, 45] on link "Back to Dockets" at bounding box center [183, 44] width 39 height 11
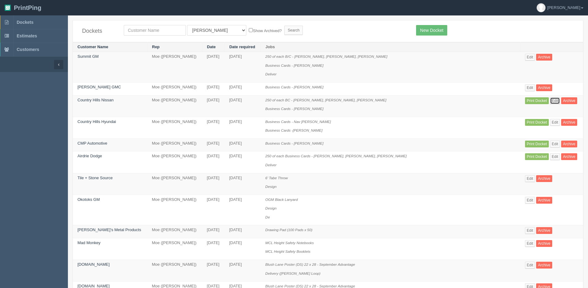
click at [550, 101] on link "Edit" at bounding box center [555, 100] width 10 height 7
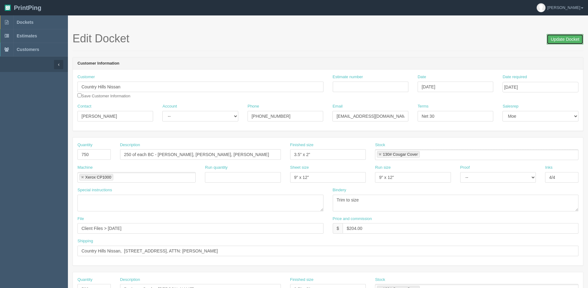
click at [562, 40] on input "Update Docket" at bounding box center [565, 39] width 37 height 11
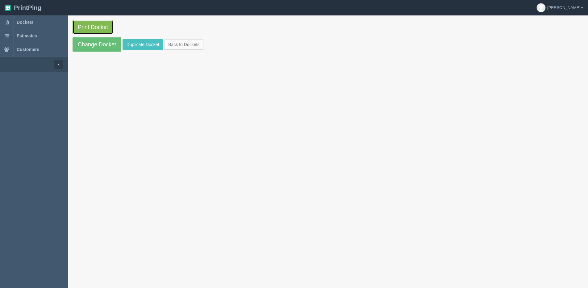
click at [97, 29] on link "Print Docket" at bounding box center [93, 27] width 41 height 14
click at [182, 45] on link "Back to Dockets" at bounding box center [183, 44] width 39 height 11
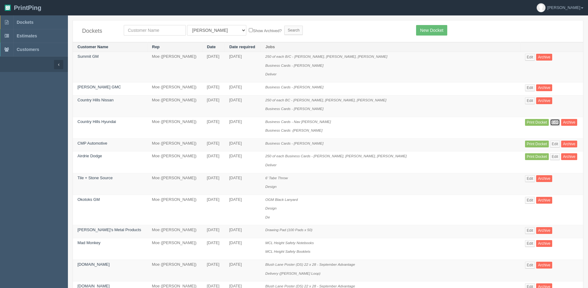
click at [550, 122] on link "Edit" at bounding box center [555, 122] width 10 height 7
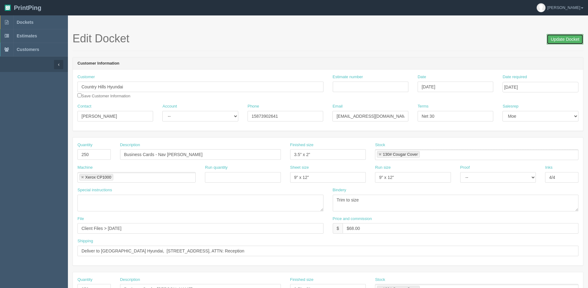
click at [563, 42] on input "Update Docket" at bounding box center [565, 39] width 37 height 11
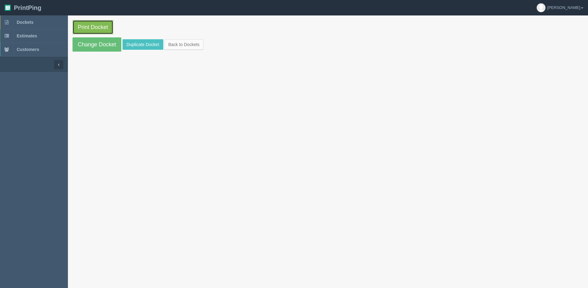
click at [110, 23] on link "Print Docket" at bounding box center [93, 27] width 41 height 14
click at [181, 40] on link "Back to Dockets" at bounding box center [183, 44] width 39 height 11
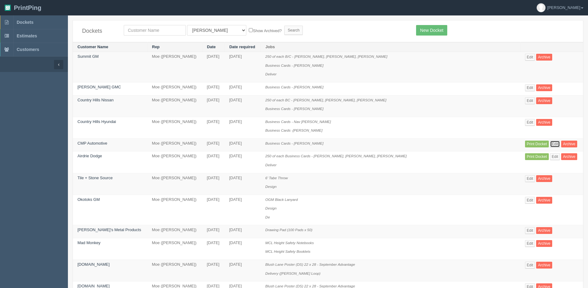
click at [550, 143] on link "Edit" at bounding box center [555, 144] width 10 height 7
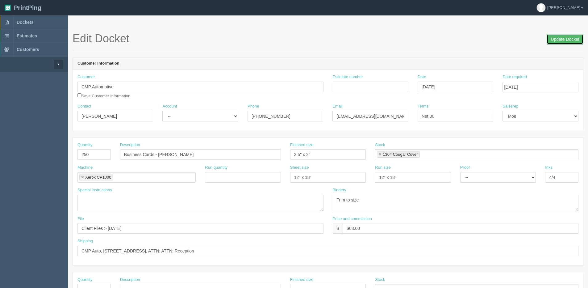
click at [562, 40] on input "Update Docket" at bounding box center [565, 39] width 37 height 11
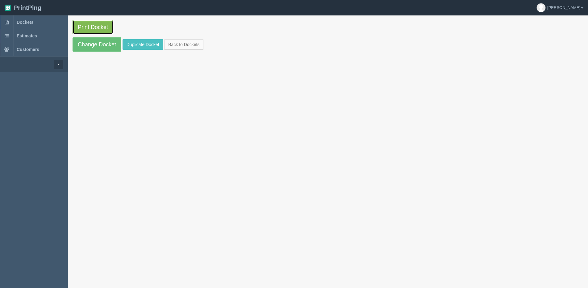
click at [97, 30] on link "Print Docket" at bounding box center [93, 27] width 41 height 14
click at [182, 44] on link "Back to Dockets" at bounding box center [183, 44] width 39 height 11
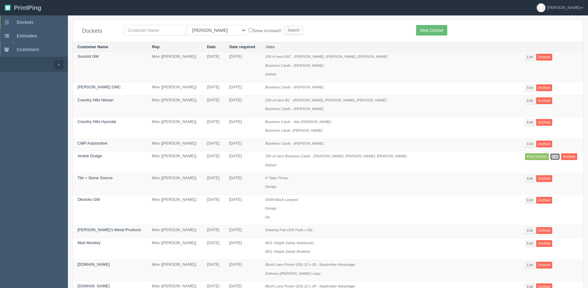
click at [550, 156] on link "Edit" at bounding box center [555, 156] width 10 height 7
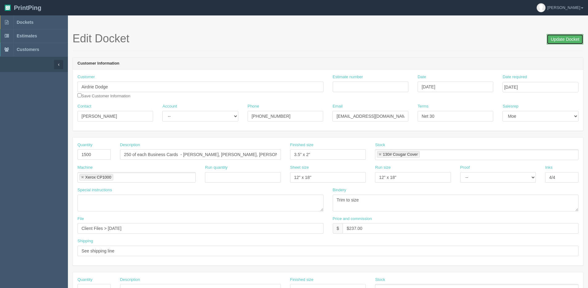
click at [579, 39] on input "Update Docket" at bounding box center [565, 39] width 37 height 11
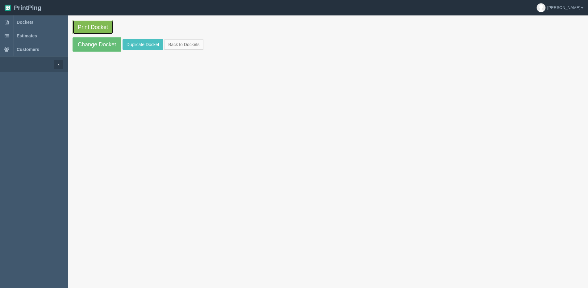
click at [95, 23] on link "Print Docket" at bounding box center [93, 27] width 41 height 14
click at [196, 46] on link "Back to Dockets" at bounding box center [183, 44] width 39 height 11
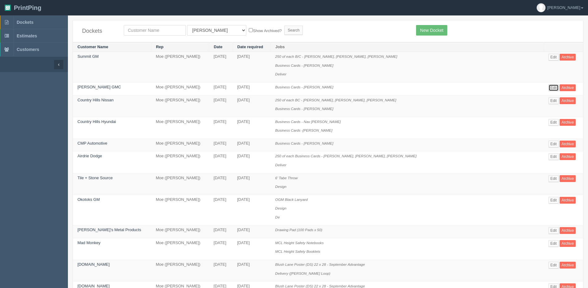
click at [549, 87] on link "Edit" at bounding box center [554, 87] width 10 height 7
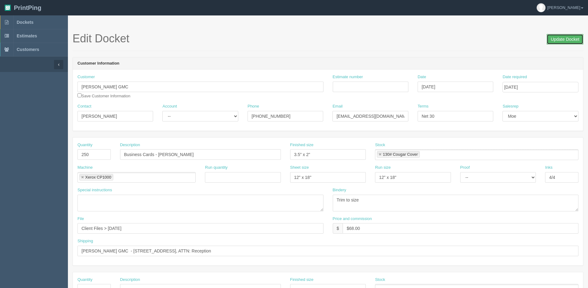
click at [568, 43] on input "Update Docket" at bounding box center [565, 39] width 37 height 11
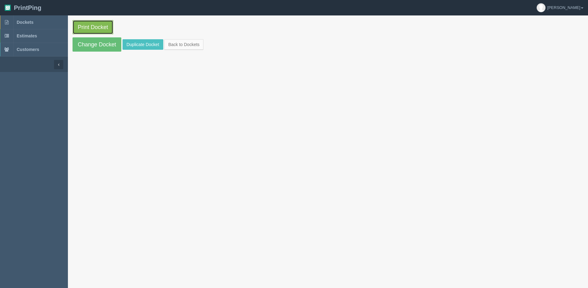
click at [95, 27] on link "Print Docket" at bounding box center [93, 27] width 41 height 14
click at [172, 49] on link "Back to Dockets" at bounding box center [183, 44] width 39 height 11
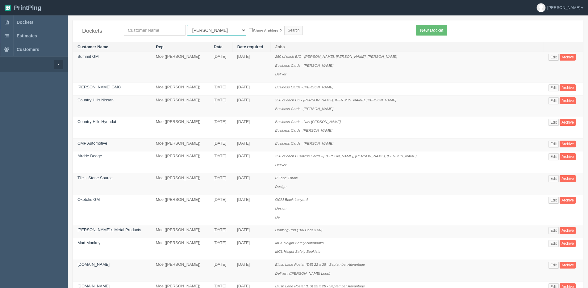
click at [203, 27] on select "All Users Ali Ali Test 1 Aly Amy Ankit Arif Brandon Dan France Greg Jim Mark Ma…" at bounding box center [216, 30] width 59 height 11
select select "1"
click at [187, 25] on select "All Users Ali Ali Test 1 Aly Amy Ankit Arif Brandon Dan France Greg Jim Mark Ma…" at bounding box center [216, 30] width 59 height 11
click at [249, 32] on label "Show Archived?" at bounding box center [265, 30] width 33 height 7
click at [249, 32] on input "Show Archived?" at bounding box center [251, 30] width 4 height 4
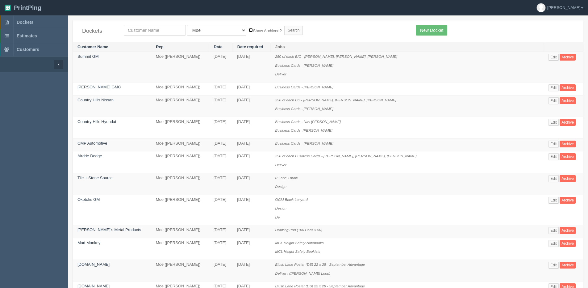
checkbox input "true"
click at [284, 32] on input "Search" at bounding box center [293, 30] width 19 height 9
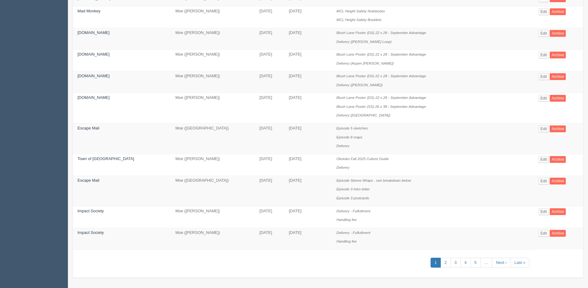
scroll to position [318, 0]
click at [441, 260] on link "2" at bounding box center [446, 262] width 10 height 10
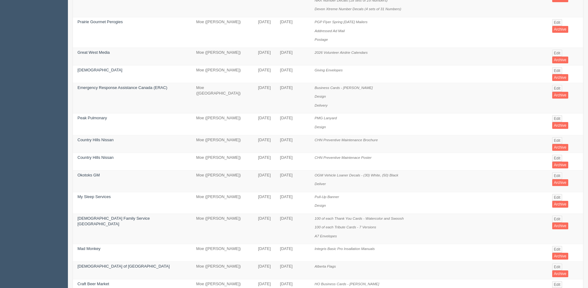
scroll to position [301, 0]
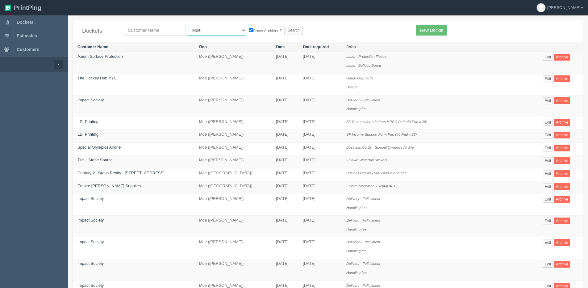
click at [190, 32] on select "All Users Ali Ali Test 1 Aly Amy Ankit Arif Brandon Dan France Greg Jim Mark Ma…" at bounding box center [216, 30] width 59 height 11
click at [187, 25] on select "All Users Ali Ali Test 1 Aly Amy Ankit Arif Brandon Dan France Greg Jim Mark Ma…" at bounding box center [216, 30] width 59 height 11
drag, startPoint x: 201, startPoint y: 27, endPoint x: 200, endPoint y: 33, distance: 5.6
click at [201, 27] on select "All Users Ali Ali Test 1 Aly Amy Ankit Arif Brandon Dan France Greg Jim Mark Ma…" at bounding box center [216, 30] width 59 height 11
select select "11"
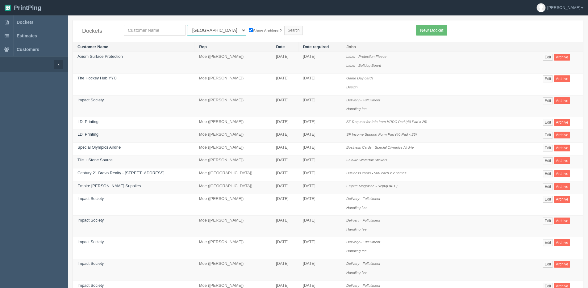
click at [187, 25] on select "All Users Ali Ali Test 1 Aly Amy Ankit Arif Brandon Dan France Greg Jim Mark Ma…" at bounding box center [216, 30] width 59 height 11
click at [284, 31] on input "Search" at bounding box center [293, 30] width 19 height 9
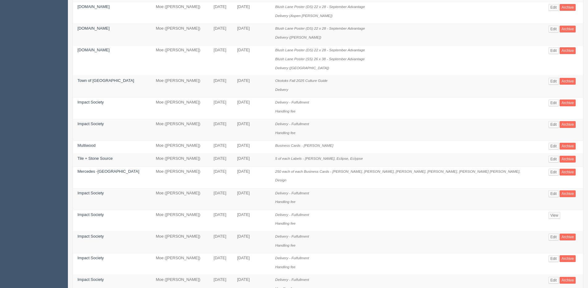
scroll to position [327, 0]
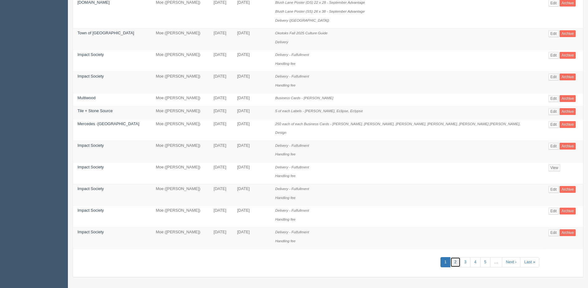
click at [451, 260] on link "2" at bounding box center [456, 262] width 10 height 10
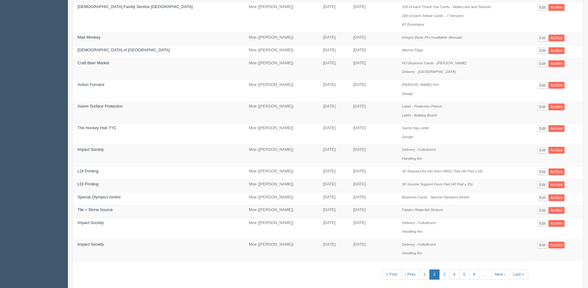
scroll to position [274, 0]
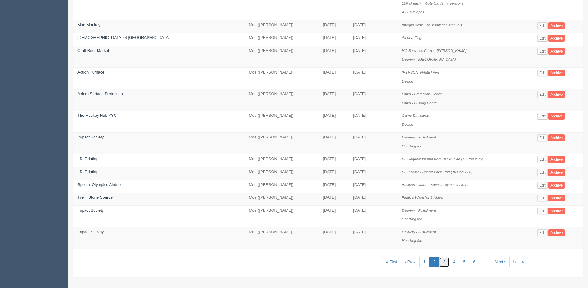
click at [440, 263] on link "3" at bounding box center [445, 262] width 10 height 10
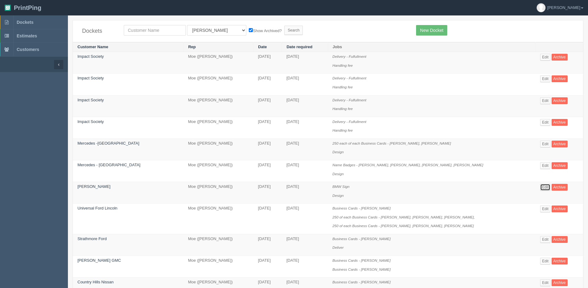
click at [541, 188] on link "Edit" at bounding box center [546, 187] width 10 height 7
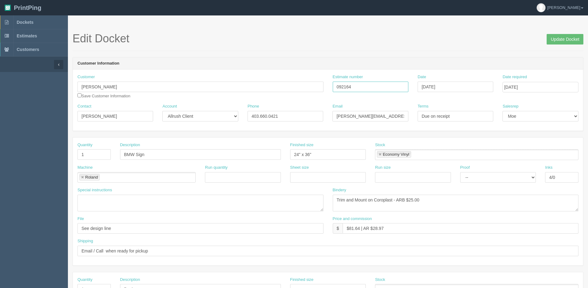
drag, startPoint x: 344, startPoint y: 86, endPoint x: 186, endPoint y: 84, distance: 158.5
click at [177, 86] on div "Customer Victor Didkowsky Save Customer Information Estimate number 092164 Date…" at bounding box center [328, 88] width 511 height 29
click at [562, 39] on input "Update Docket" at bounding box center [565, 39] width 37 height 11
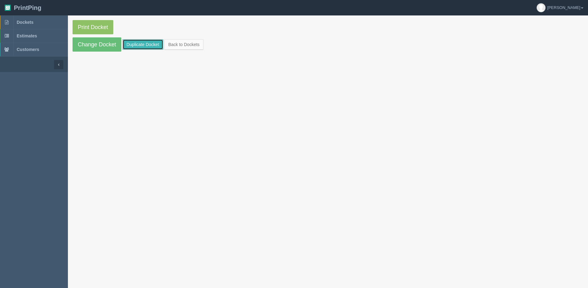
drag, startPoint x: 139, startPoint y: 46, endPoint x: 131, endPoint y: 51, distance: 9.3
click at [139, 46] on link "Duplicate Docket" at bounding box center [143, 44] width 41 height 11
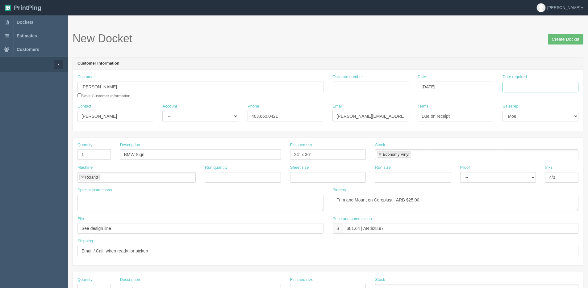
click at [555, 88] on input "Date required" at bounding box center [541, 87] width 76 height 11
click at [515, 178] on div "« [DATE] » Su Mo Tu We Th Fr Sa 27 28 29 30 31 1 2 3 4 5 6 7 8 9 10 11 12 13 14…" at bounding box center [533, 136] width 61 height 86
click at [553, 154] on td "29" at bounding box center [549, 155] width 7 height 9
type input "[DATE]"
click at [0, 100] on html "PrintPing [PERSON_NAME] Edit account ( [PERSON_NAME][EMAIL_ADDRESS][DOMAIN_NAME…" at bounding box center [294, 280] width 588 height 561
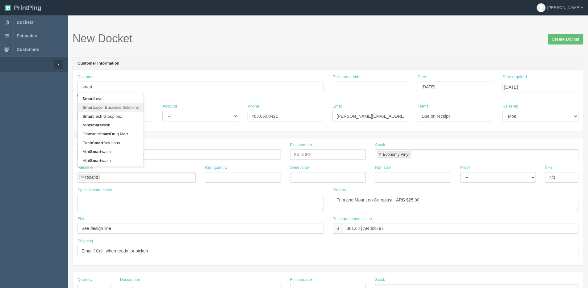
click at [116, 107] on link "Smart Layer Business Solutions" at bounding box center [111, 107] width 66 height 9
type input "Smart Layer Business Solutions"
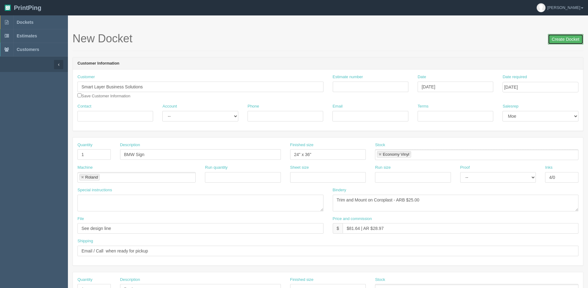
click at [566, 44] on input "Create Docket" at bounding box center [566, 39] width 36 height 11
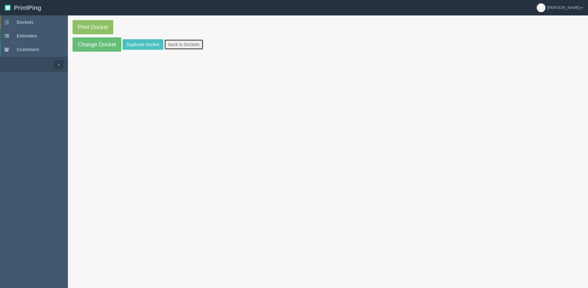
click at [192, 42] on link "Back to Dockets" at bounding box center [183, 44] width 39 height 11
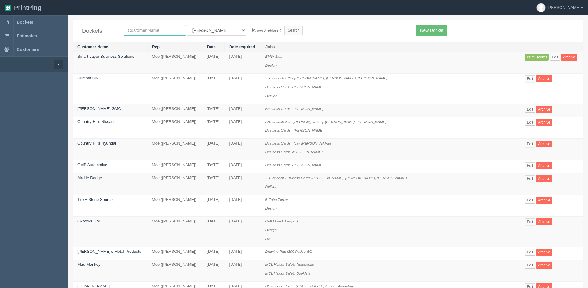
click at [136, 29] on input "text" at bounding box center [155, 30] width 62 height 11
type input "smart"
click at [284, 26] on input "Search" at bounding box center [293, 30] width 19 height 9
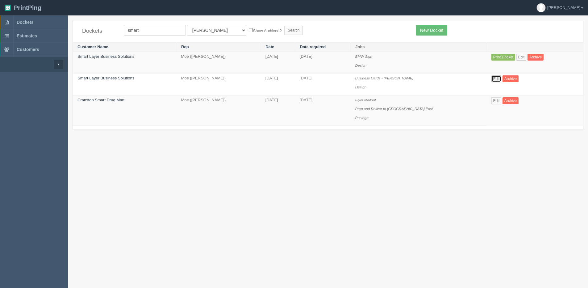
drag, startPoint x: 487, startPoint y: 78, endPoint x: 477, endPoint y: 82, distance: 10.7
click at [492, 79] on link "Edit" at bounding box center [497, 78] width 10 height 7
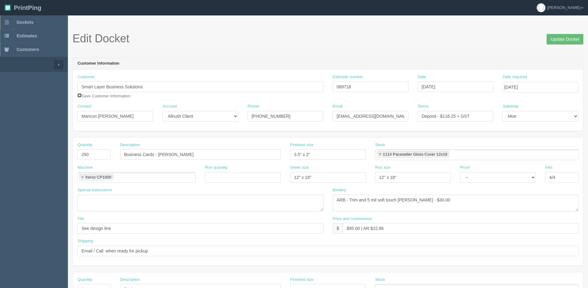
click at [80, 96] on input "checkbox" at bounding box center [80, 95] width 4 height 4
checkbox input "true"
drag, startPoint x: 568, startPoint y: 40, endPoint x: 553, endPoint y: 39, distance: 14.6
click at [568, 40] on input "Update Docket" at bounding box center [565, 39] width 37 height 11
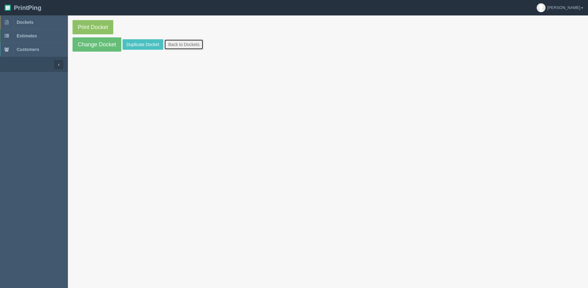
drag, startPoint x: 192, startPoint y: 42, endPoint x: 238, endPoint y: 47, distance: 45.9
click at [192, 42] on link "Back to Dockets" at bounding box center [183, 44] width 39 height 11
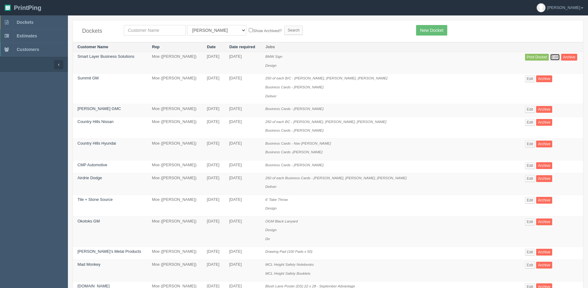
click at [550, 55] on link "Edit" at bounding box center [555, 57] width 10 height 7
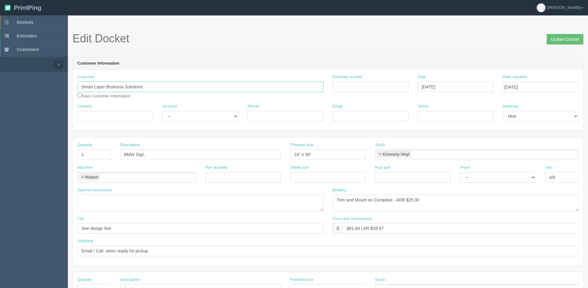
click at [154, 88] on input "Smart Layer Business Solutions" at bounding box center [201, 87] width 246 height 11
click at [119, 102] on link "Smart Layer Business Solutio ns" at bounding box center [113, 99] width 70 height 9
type input "Smart Layer Business Solutions"
type input "Maricon Manuel"
type input "403-612-8095"
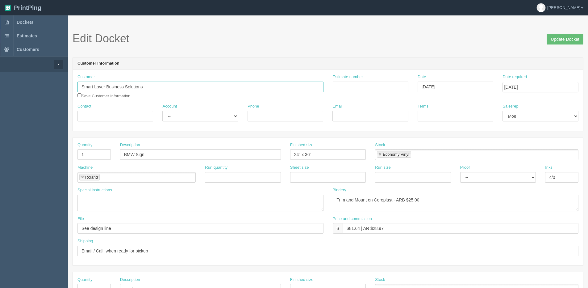
type input "mmanuel@smartlayer.ca"
type input "Deposit - $116.25 + GST"
click at [186, 121] on div "Account -- Existing Client Allrush Client Rep Client" at bounding box center [200, 114] width 85 height 23
click at [183, 120] on select "-- Existing Client Allrush Client Rep Client" at bounding box center [200, 116] width 76 height 11
select select "Allrush Client"
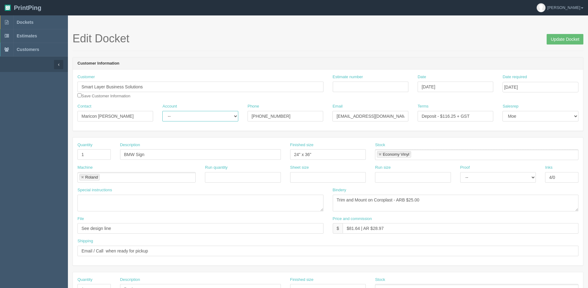
click at [162, 111] on select "-- Existing Client Allrush Client Rep Client" at bounding box center [200, 116] width 76 height 11
drag, startPoint x: 154, startPoint y: 157, endPoint x: 30, endPoint y: 156, distance: 124.5
click at [30, 157] on section "Dockets Estimates Customers" at bounding box center [294, 287] width 588 height 545
type input "Welcome Poster"
drag, startPoint x: 90, startPoint y: 156, endPoint x: 14, endPoint y: 155, distance: 76.9
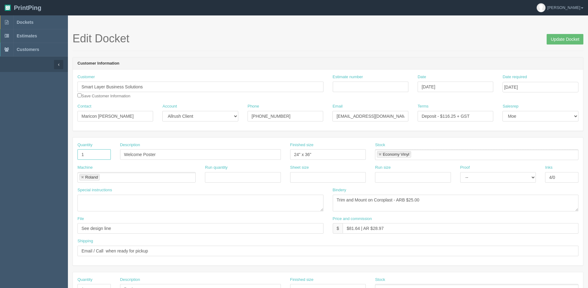
click at [17, 157] on section "Dockets Estimates Customers" at bounding box center [294, 287] width 588 height 545
type input "2"
drag, startPoint x: 374, startPoint y: 200, endPoint x: 393, endPoint y: 204, distance: 19.9
click at [393, 204] on textarea "Trim and Mount on Coroplast - ARB $25.00" at bounding box center [456, 203] width 246 height 17
drag, startPoint x: 410, startPoint y: 198, endPoint x: 499, endPoint y: 184, distance: 89.8
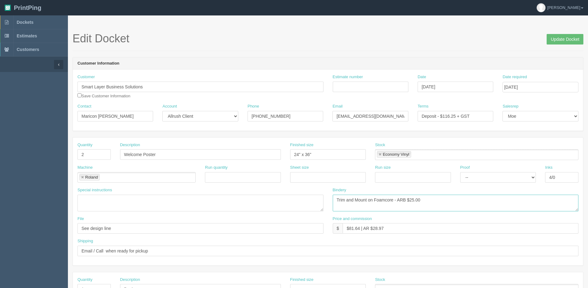
click at [509, 185] on div "Quantity 2 Description Welcome Poster Finished size 24" x 36" Stock Economy Vin…" at bounding box center [328, 201] width 511 height 128
type textarea "Trim and Mount on Foamcore - ARB $30.00"
type input "Files @ Allrush"
drag, startPoint x: 350, startPoint y: 229, endPoint x: 361, endPoint y: 229, distance: 11.1
click at [361, 229] on input "$81.64 | AR $28.97" at bounding box center [461, 228] width 236 height 11
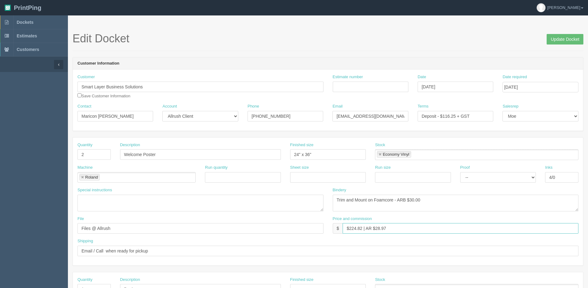
drag, startPoint x: 375, startPoint y: 227, endPoint x: 517, endPoint y: 208, distance: 143.3
click at [527, 206] on div "Quantity 2 Description Welcome Poster Finished size 24" x 36" Stock Economy Vin…" at bounding box center [328, 201] width 511 height 128
type input "$224.82 | AR $79.78"
click at [375, 86] on input "Estimate number" at bounding box center [371, 87] width 76 height 11
type input "092258"
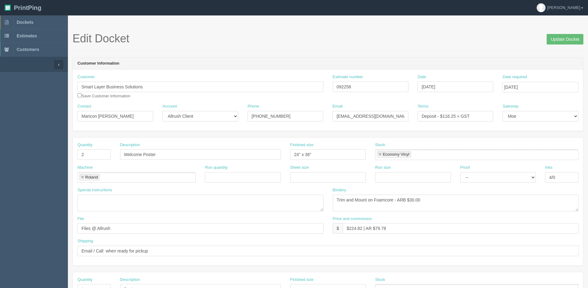
click at [353, 134] on form "Edit Docket Update Docket Customer Information Customer Smart Layer Business So…" at bounding box center [328, 291] width 511 height 519
drag, startPoint x: 502, startPoint y: 119, endPoint x: 421, endPoint y: 124, distance: 81.1
click at [421, 124] on div "Contact Maricon Manuel Account -- Existing Client Allrush Client Rep Client Pho…" at bounding box center [328, 114] width 511 height 23
drag, startPoint x: 474, startPoint y: 116, endPoint x: 348, endPoint y: 115, distance: 126.0
click at [348, 115] on div "Contact Maricon Manuel Account -- Existing Client Allrush Client Rep Client Pho…" at bounding box center [328, 114] width 511 height 23
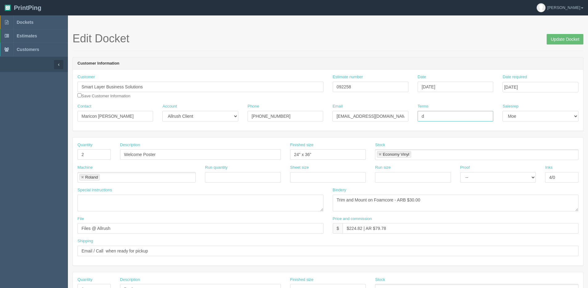
type input "Due on receipt"
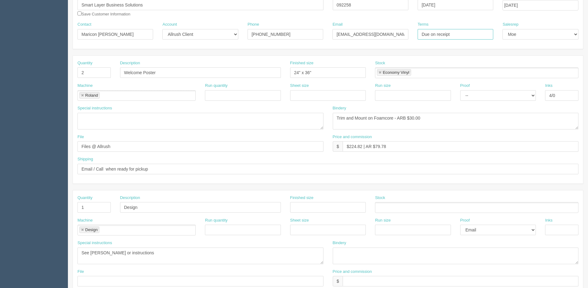
scroll to position [93, 0]
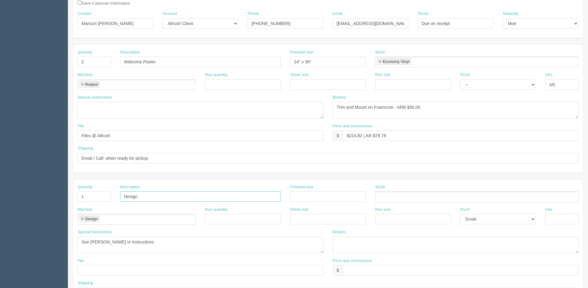
drag, startPoint x: 145, startPoint y: 199, endPoint x: 83, endPoint y: 199, distance: 62.1
click at [83, 199] on div "Quantity 1 Description Design Finished size Stock" at bounding box center [328, 195] width 511 height 23
type input "Placecards"
drag, startPoint x: 83, startPoint y: 199, endPoint x: 62, endPoint y: 199, distance: 21.3
click at [62, 199] on section "Dockets Estimates Customers" at bounding box center [294, 195] width 588 height 545
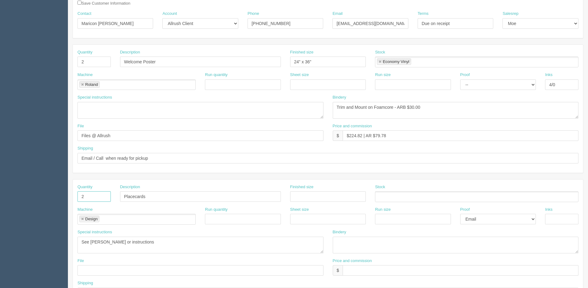
type input "2"
click at [323, 200] on input "text" at bounding box center [328, 196] width 76 height 11
type input "8.5" x 11""
click at [426, 201] on ul at bounding box center [477, 196] width 204 height 11
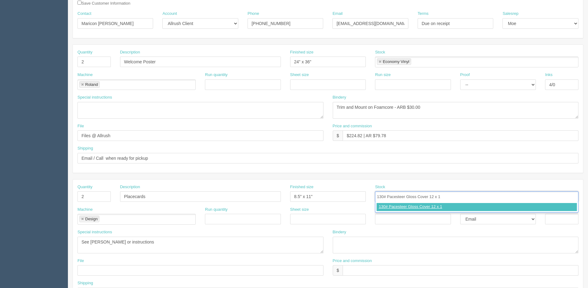
type input "130# Pacesteer Gloss Cover 12 x 18"
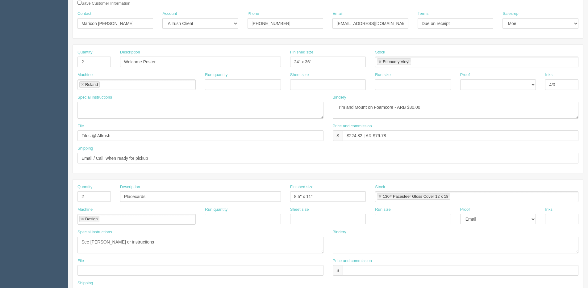
click at [84, 218] on li "Design" at bounding box center [89, 219] width 20 height 6
click at [84, 218] on link at bounding box center [83, 219] width 4 height 4
click at [84, 219] on ul at bounding box center [137, 219] width 118 height 11
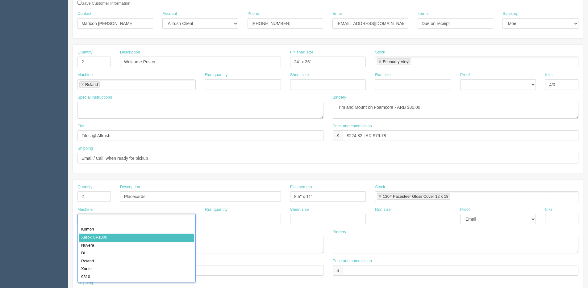
type input "Xerox CP1000"
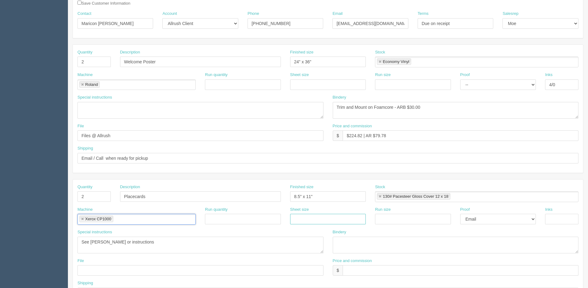
click at [313, 221] on input "text" at bounding box center [328, 219] width 76 height 11
type input "12" x 18""
click at [387, 214] on input "text" at bounding box center [413, 219] width 76 height 11
type input "12" x 18""
click at [481, 217] on select "-- Email Hard Copy" at bounding box center [499, 219] width 76 height 11
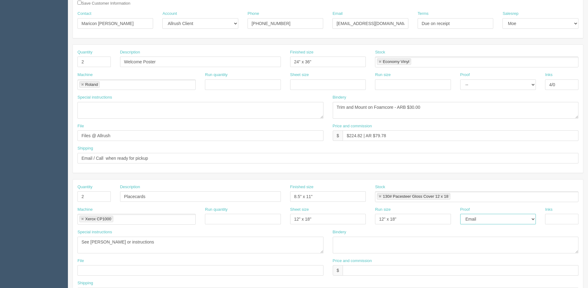
select select "Hard Copy"
click at [461, 214] on select "-- Email Hard Copy" at bounding box center [499, 219] width 76 height 11
click at [516, 218] on select "-- Email Hard Copy" at bounding box center [499, 219] width 76 height 11
select select
click at [461, 214] on select "-- Email Hard Copy" at bounding box center [499, 219] width 76 height 11
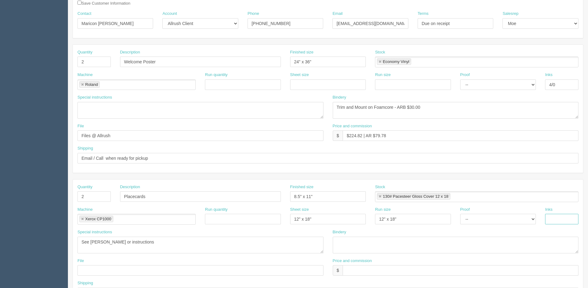
click at [557, 218] on input "text" at bounding box center [561, 219] width 33 height 11
type input "4/0"
click at [364, 242] on textarea at bounding box center [456, 245] width 246 height 17
type textarea "Trim and Score -ARB $30.00"
click at [139, 267] on input "text" at bounding box center [201, 270] width 246 height 11
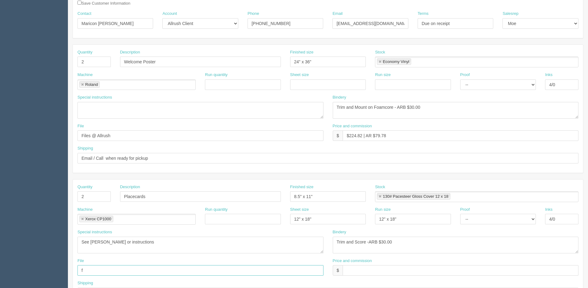
type input "Files @ Allrush"
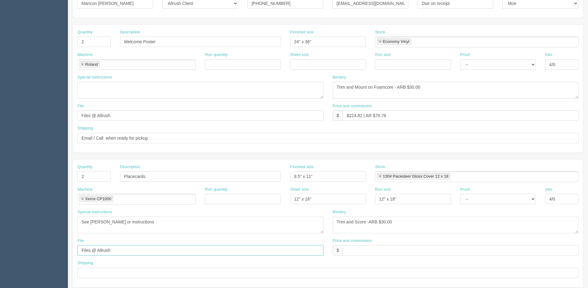
scroll to position [124, 0]
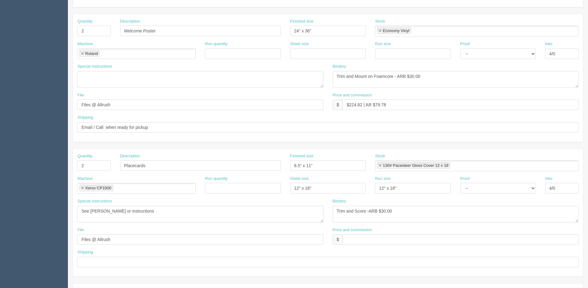
click at [108, 254] on div "Shipping" at bounding box center [328, 258] width 501 height 18
click at [106, 259] on input "text" at bounding box center [328, 262] width 501 height 11
type input "Same as above"
click at [368, 244] on input "text" at bounding box center [461, 239] width 236 height 11
type input "included above"
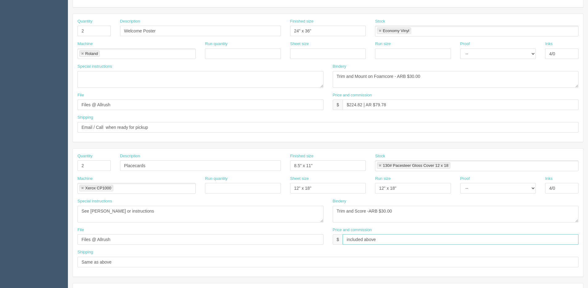
scroll to position [154, 0]
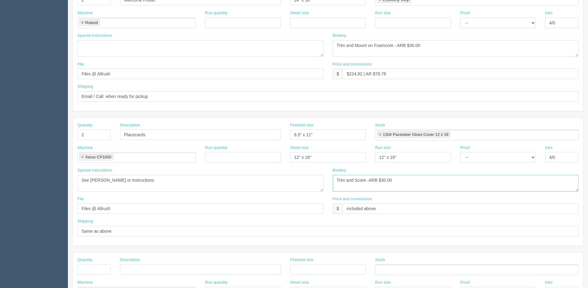
drag, startPoint x: 369, startPoint y: 181, endPoint x: 387, endPoint y: 179, distance: 17.8
click at [369, 181] on textarea "Trim and Score -ARB $30.00" at bounding box center [456, 183] width 246 height 17
type textarea "Trim and Score - ARB $30.00"
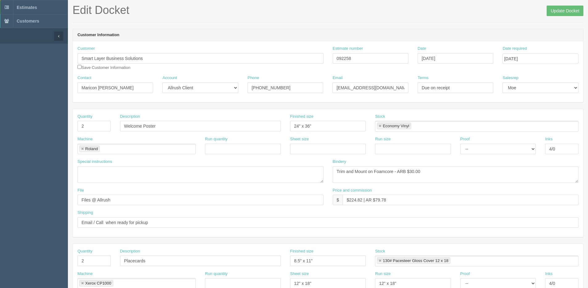
scroll to position [0, 0]
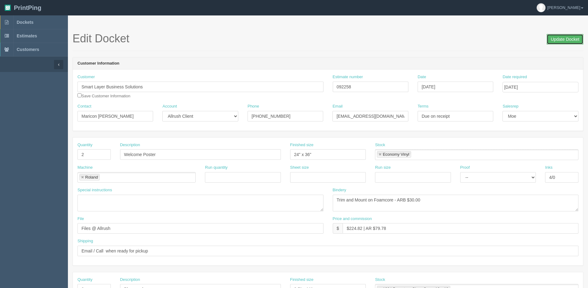
drag, startPoint x: 568, startPoint y: 38, endPoint x: 531, endPoint y: 44, distance: 37.2
click at [566, 39] on input "Update Docket" at bounding box center [565, 39] width 37 height 11
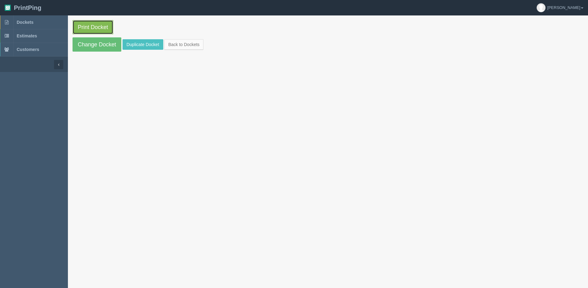
click at [102, 32] on link "Print Docket" at bounding box center [93, 27] width 41 height 14
click at [170, 39] on section "Print Docket Change Docket Duplicate Docket Back to Dockets" at bounding box center [328, 35] width 520 height 41
click at [181, 46] on link "Back to Dockets" at bounding box center [183, 44] width 39 height 11
